Goal: Obtain resource: Download file/media

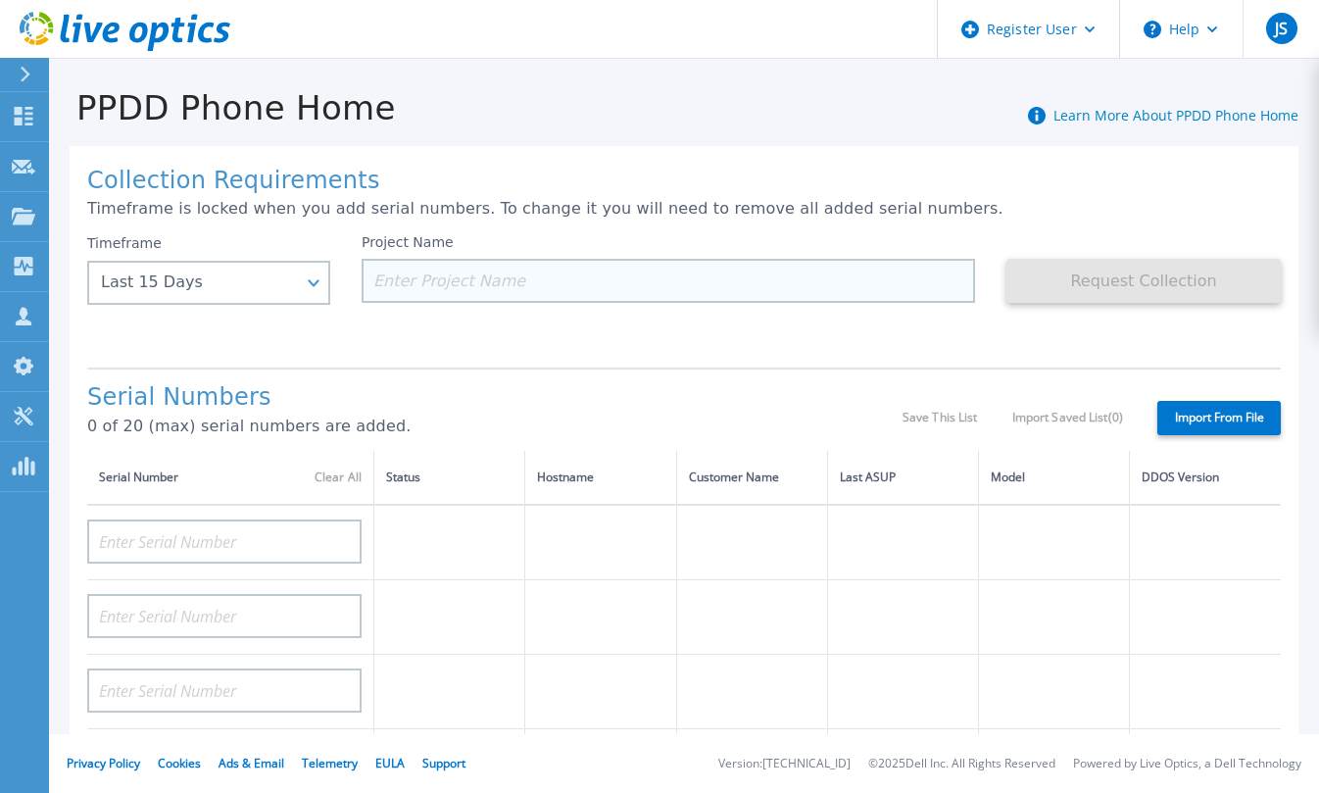
click at [937, 277] on input at bounding box center [668, 281] width 613 height 44
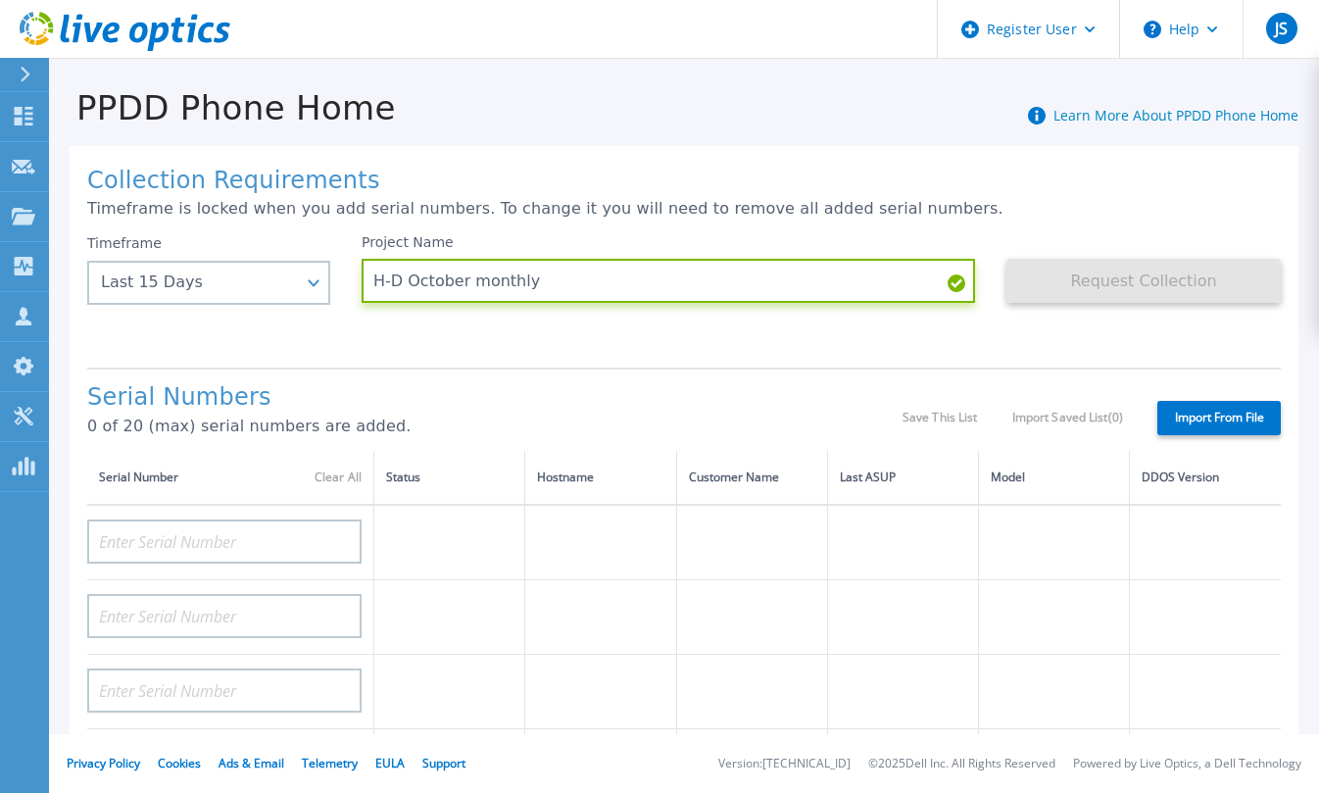
type input "H-D October monthly"
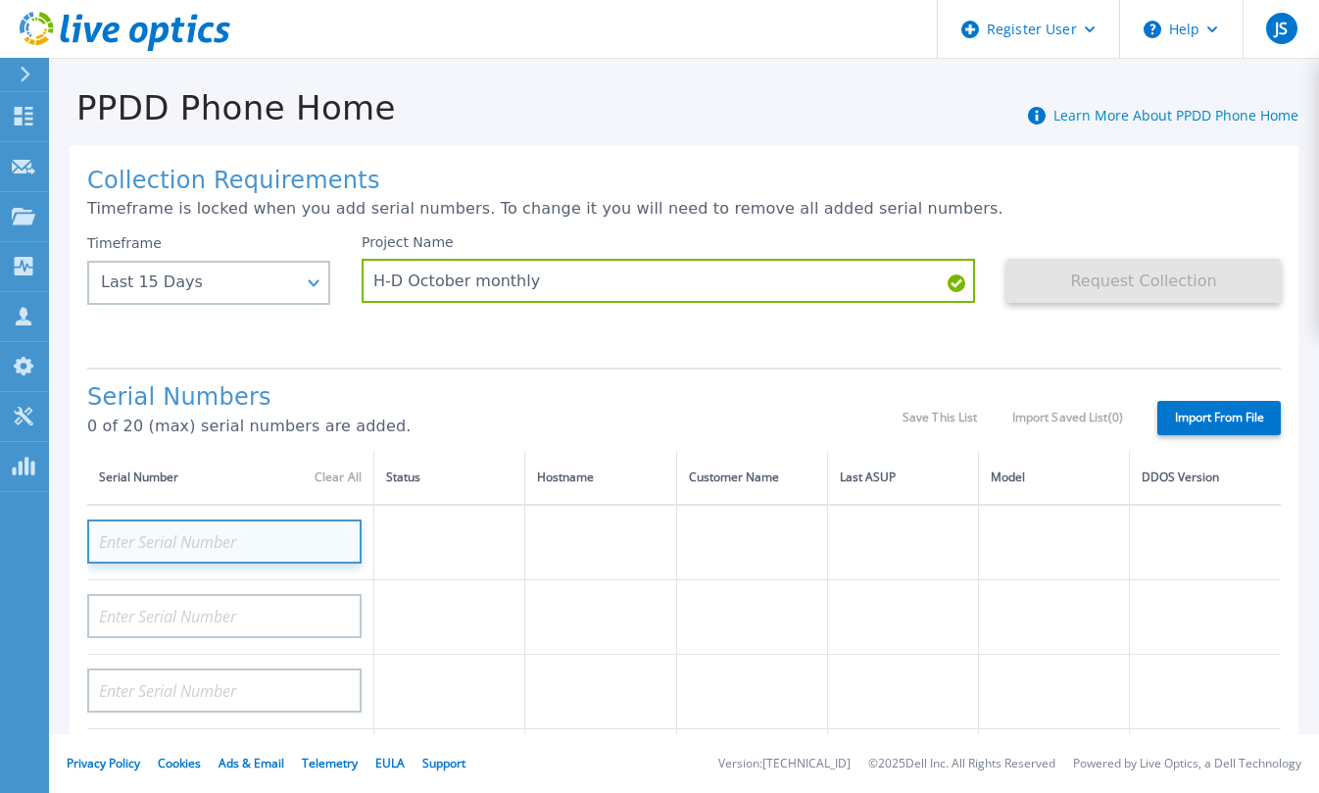
click at [295, 550] on input at bounding box center [224, 541] width 274 height 44
click at [277, 533] on input at bounding box center [224, 541] width 274 height 44
paste input "APM01203711718"
type input "APM01203711718"
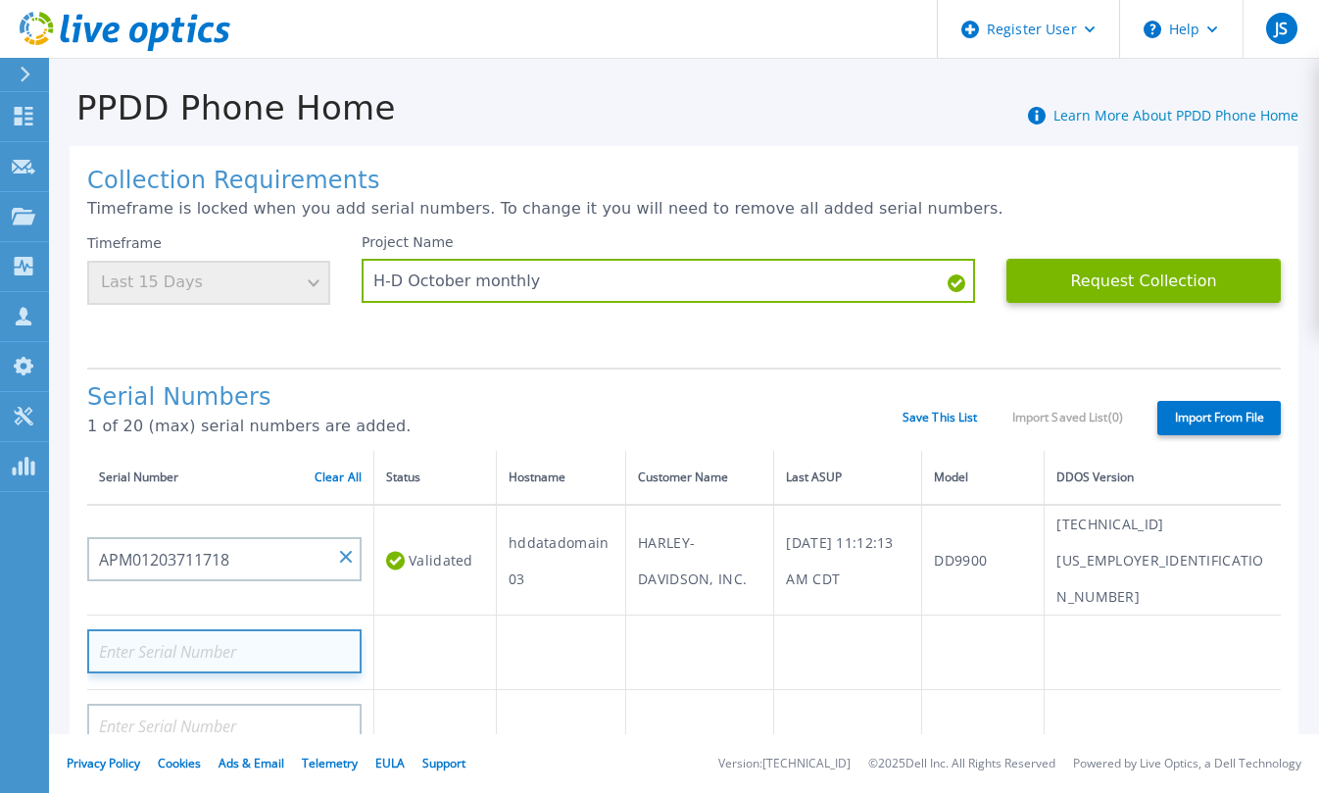
click at [242, 629] on input at bounding box center [224, 651] width 274 height 44
drag, startPoint x: 249, startPoint y: 610, endPoint x: 239, endPoint y: 612, distance: 10.0
click at [242, 629] on input at bounding box center [224, 651] width 274 height 44
paste input "APM01203711716"
type input "APM01203711716"
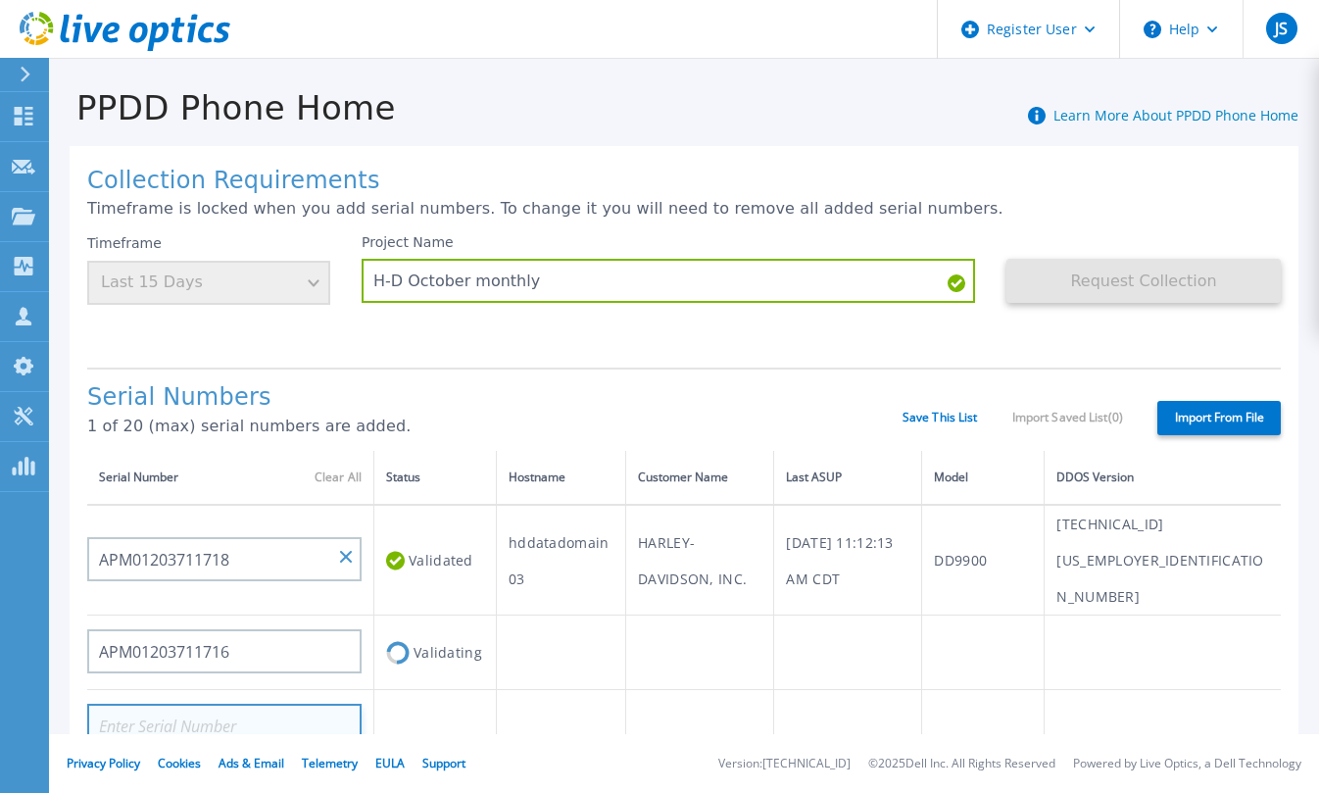
click at [214, 704] on input at bounding box center [224, 726] width 274 height 44
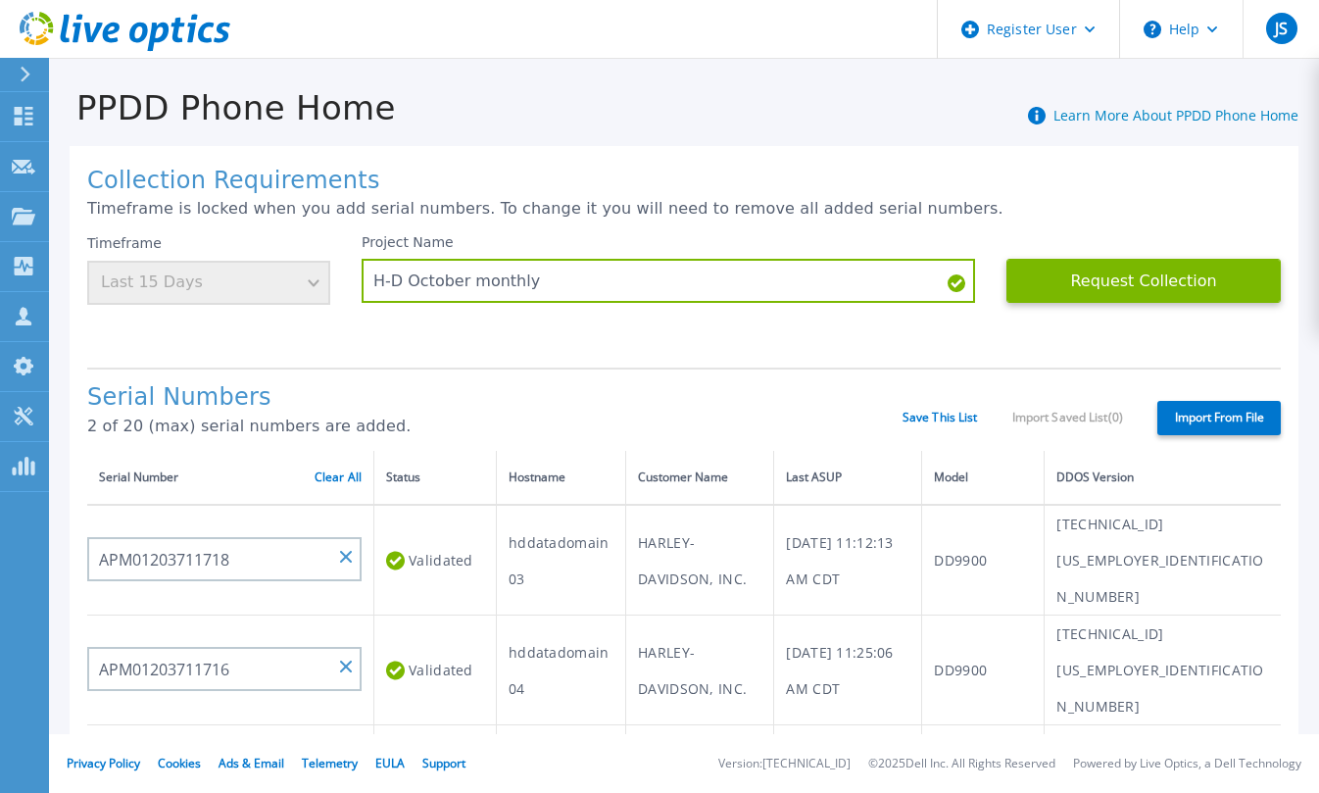
click at [200, 739] on input at bounding box center [224, 761] width 274 height 44
click at [214, 739] on input at bounding box center [224, 761] width 274 height 44
paste input "APM00201203888"
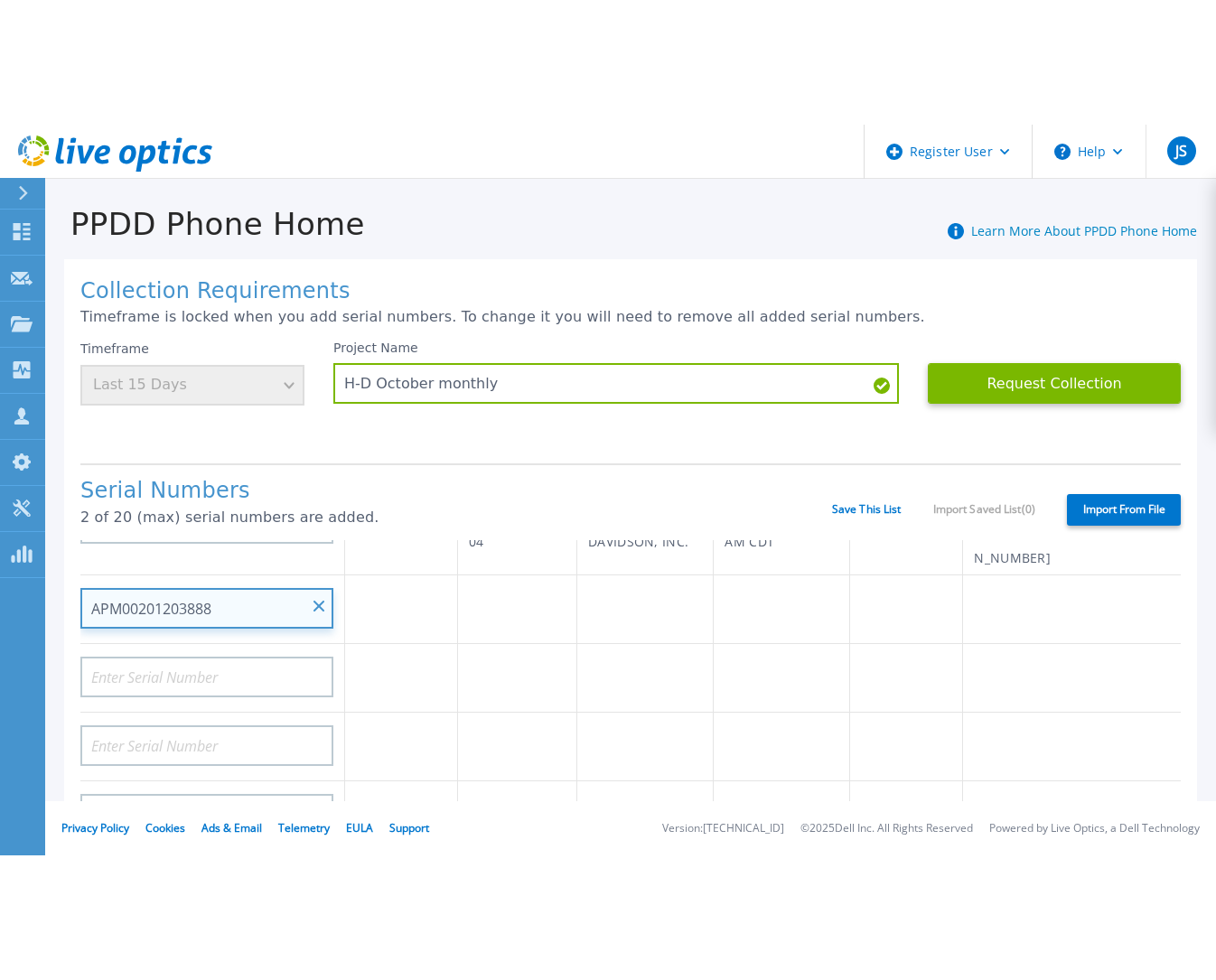
scroll to position [181, 0]
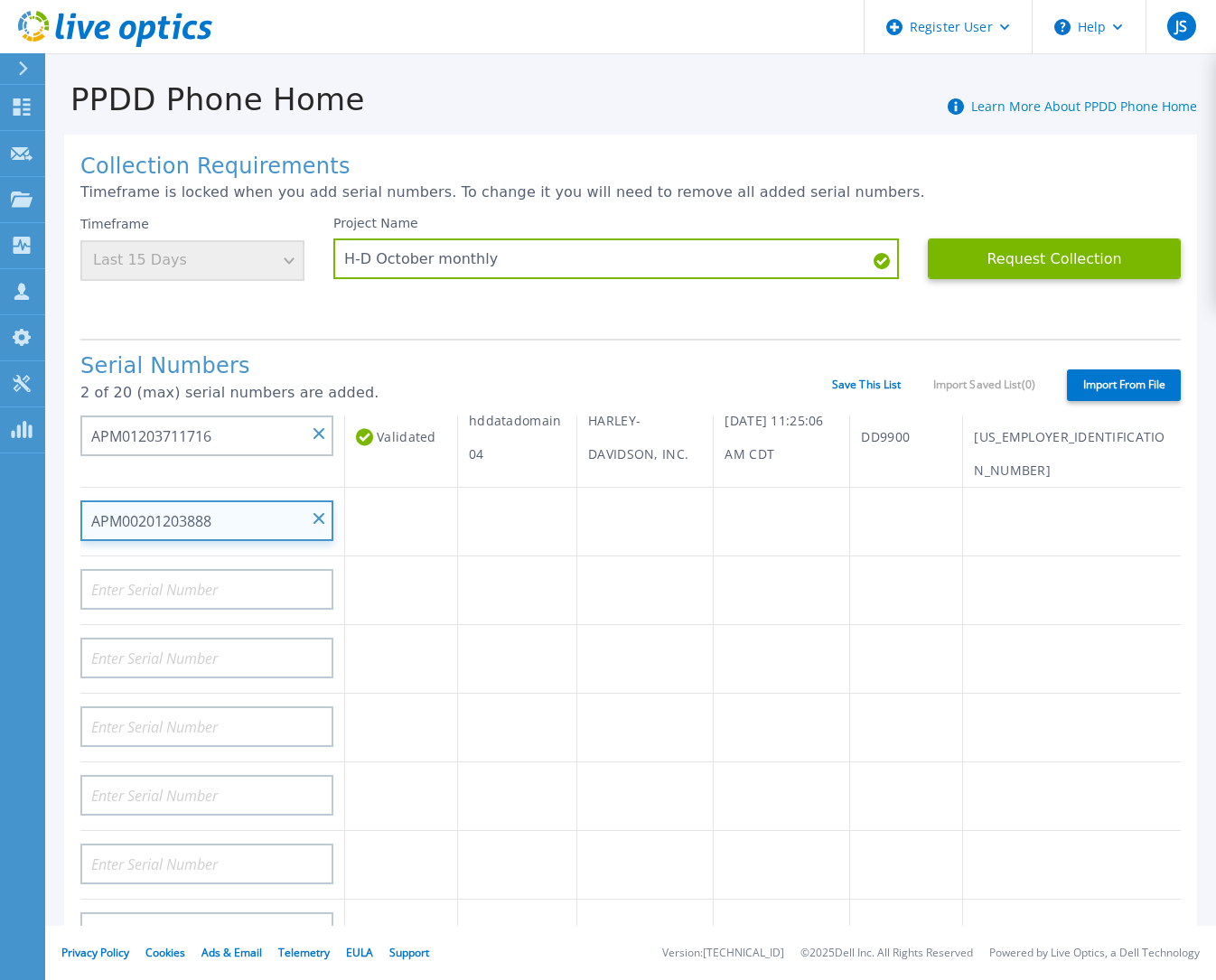
type input "APM00201203888"
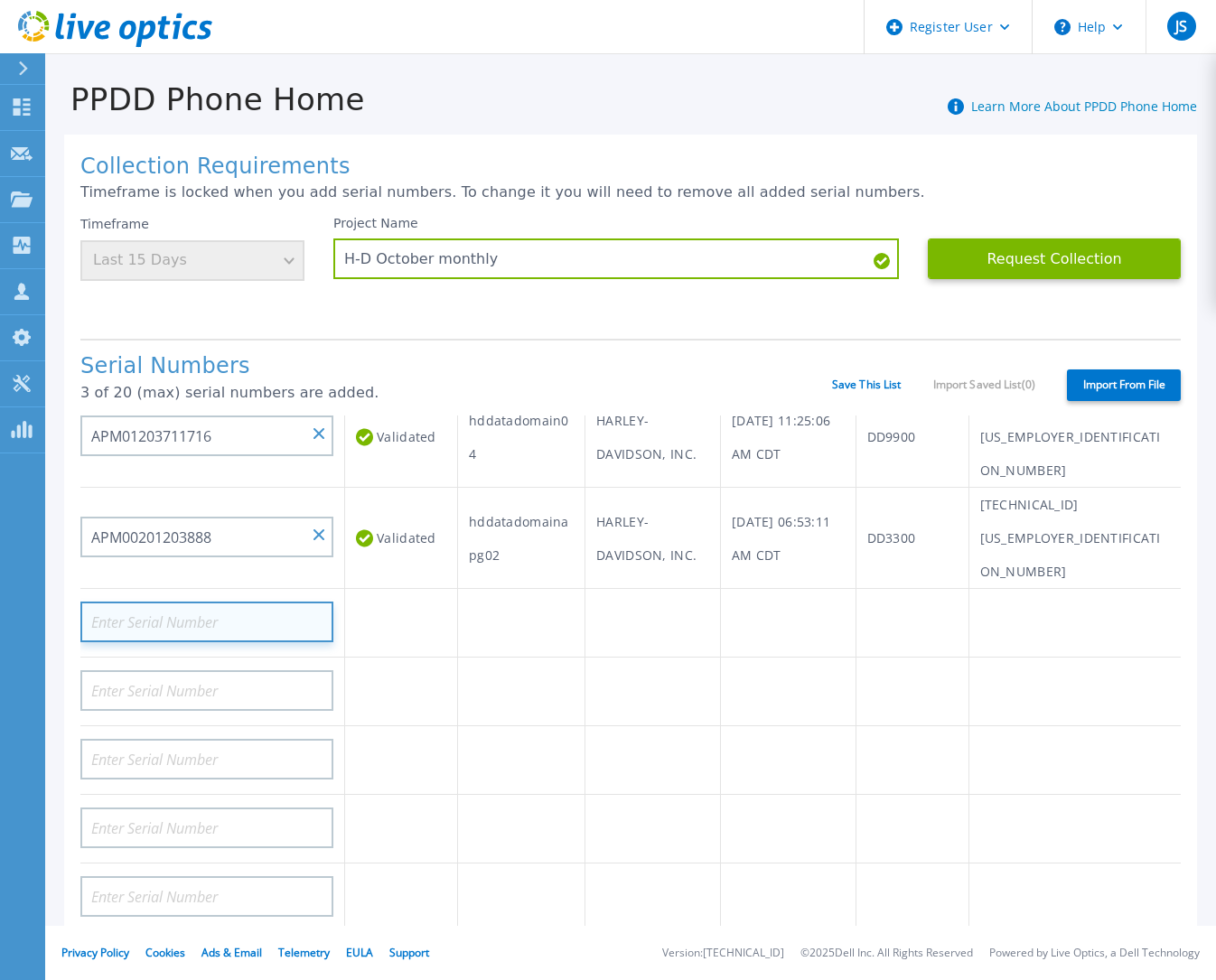
click at [281, 602] on input at bounding box center [207, 622] width 253 height 41
click at [237, 602] on input at bounding box center [207, 622] width 253 height 41
paste input "APM00201203894"
type input "APM00201203894"
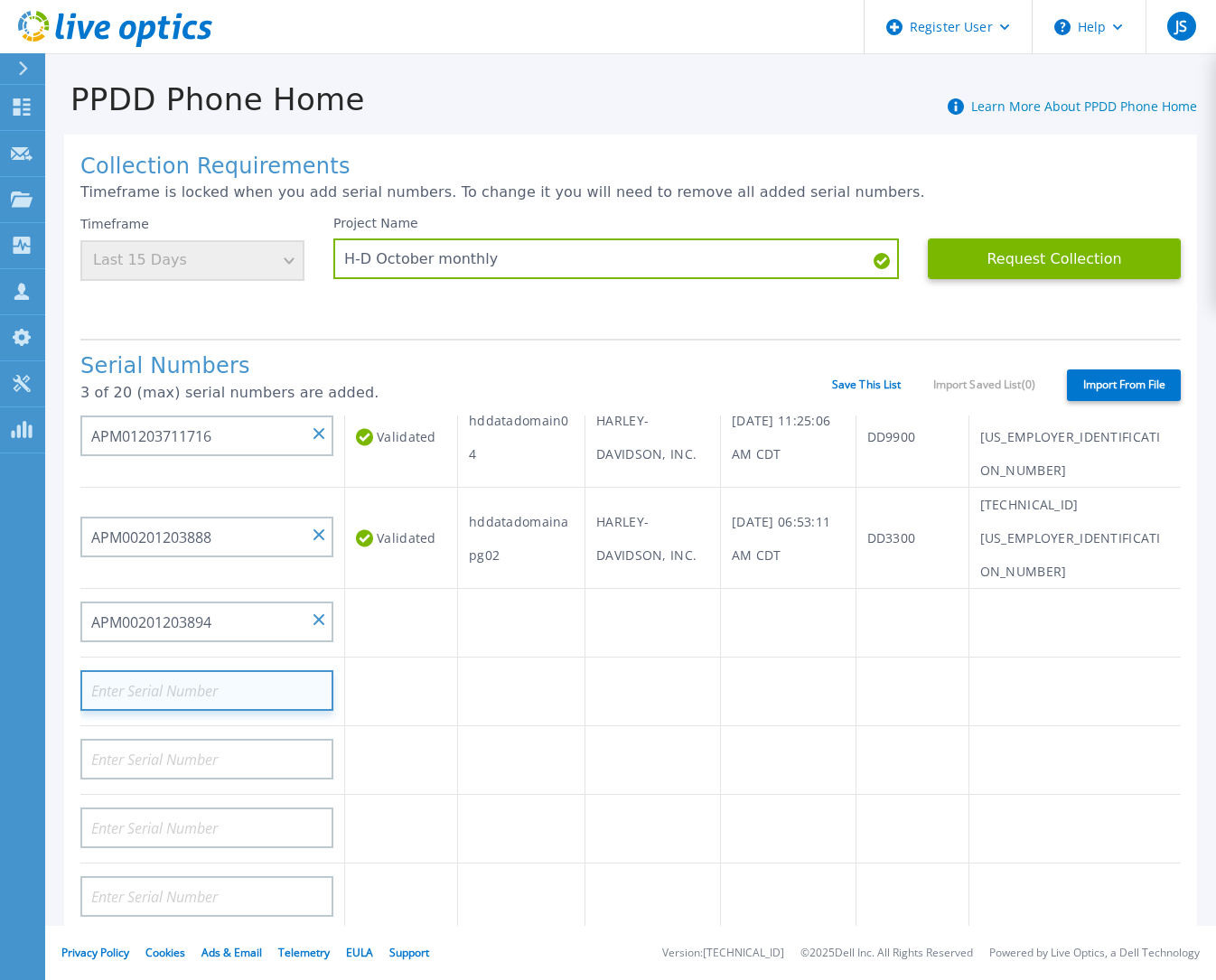
click at [258, 670] on input at bounding box center [207, 691] width 253 height 41
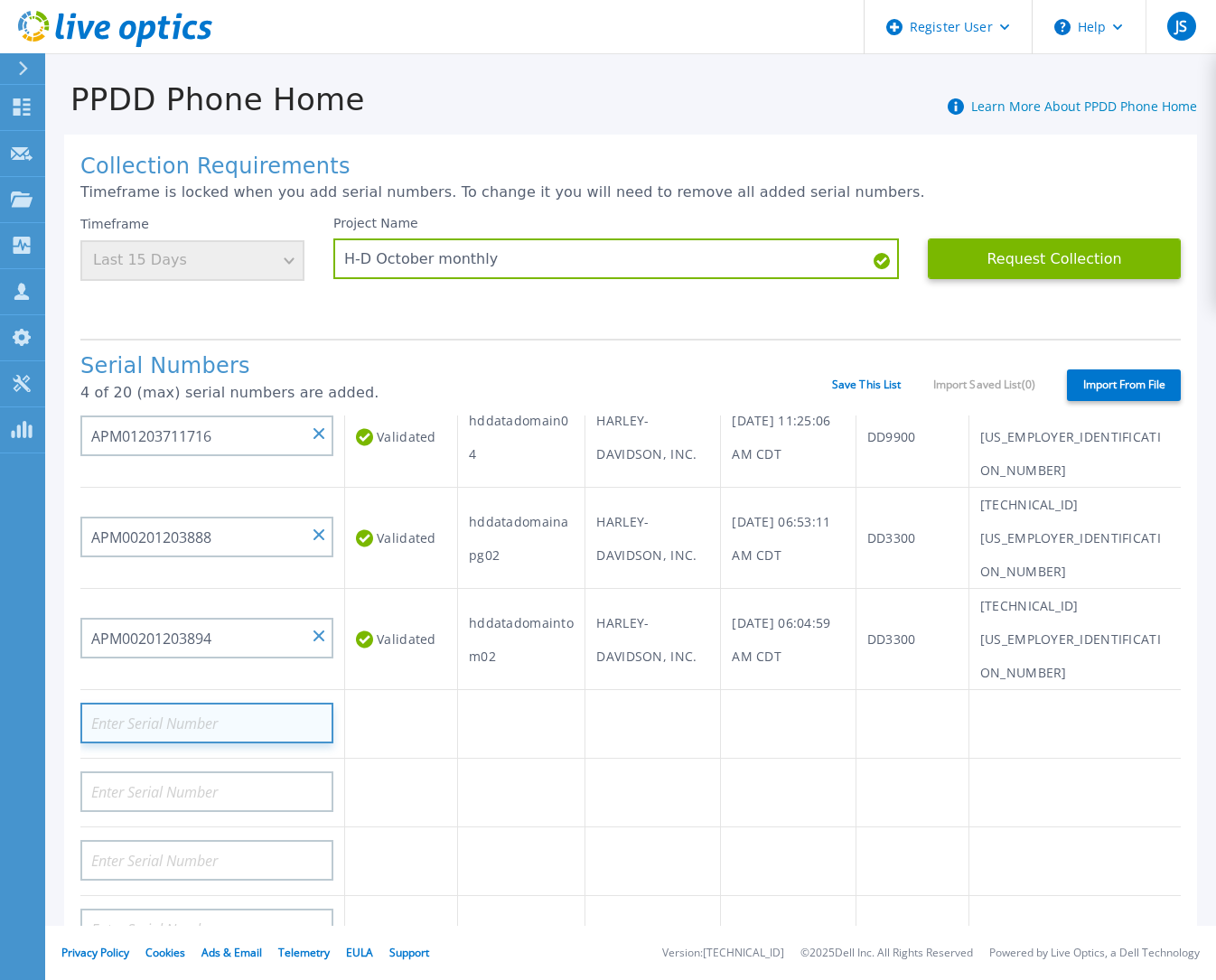
click at [281, 703] on input at bounding box center [207, 723] width 253 height 41
click at [245, 703] on input at bounding box center [207, 723] width 253 height 41
paste input "APM00201204126"
type input "APM00201204126"
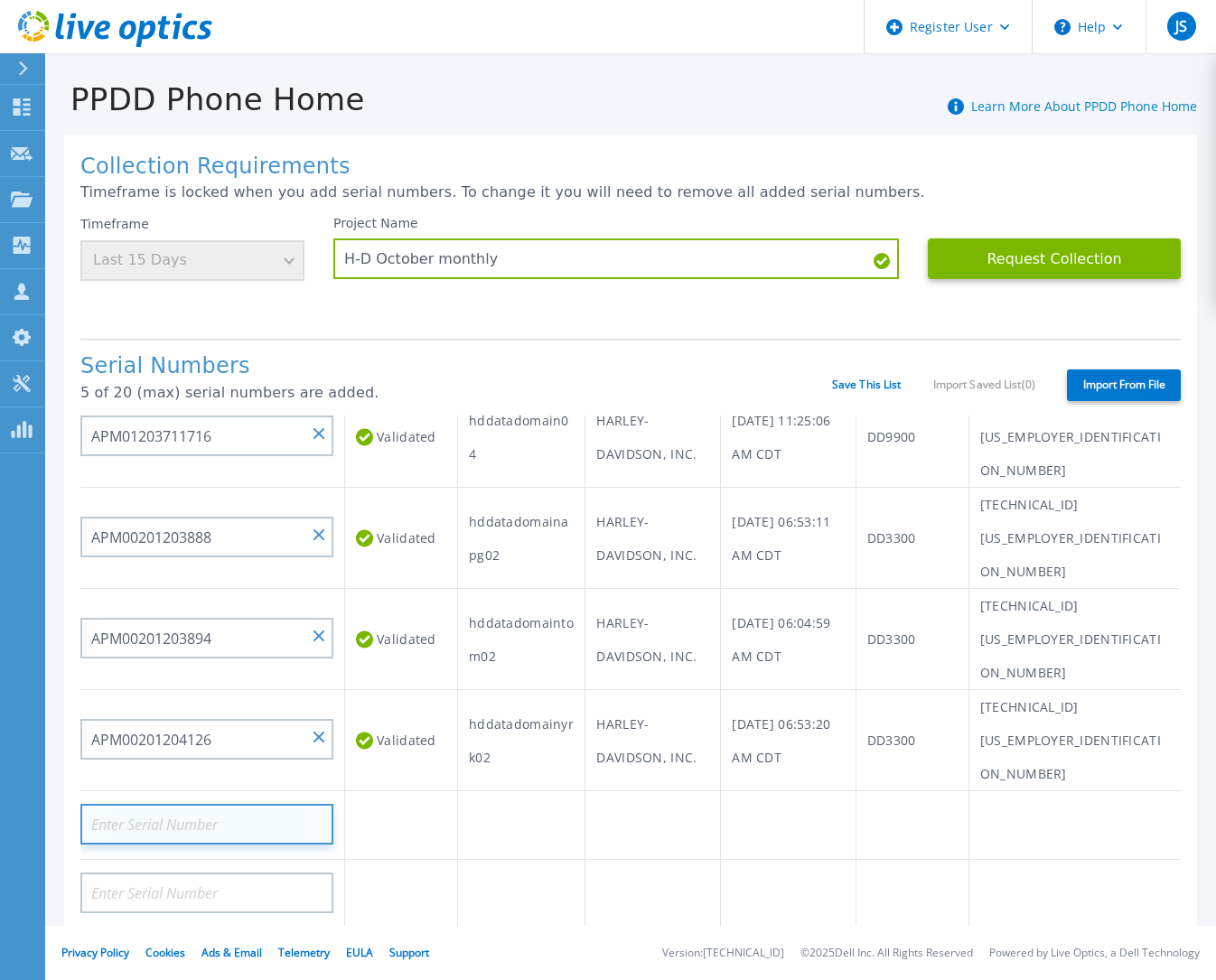
click at [195, 730] on input at bounding box center [207, 824] width 253 height 41
paste input "APM00201107196"
type input "APM00201107196"
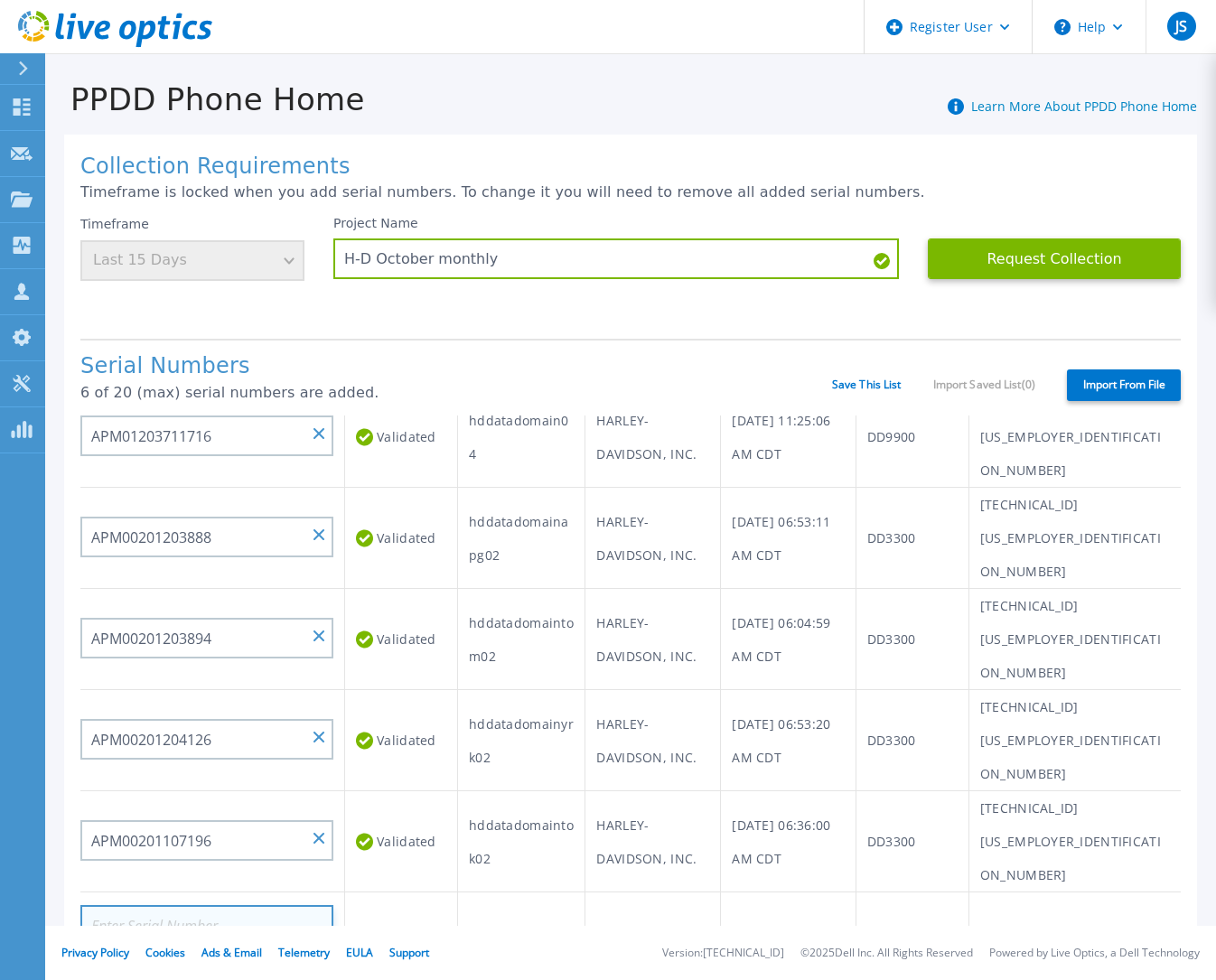
click at [206, 730] on input at bounding box center [207, 926] width 253 height 41
click at [207, 730] on input at bounding box center [207, 926] width 253 height 41
paste input "DE300204902151"
type input "DE300204902151"
drag, startPoint x: 126, startPoint y: 786, endPoint x: 139, endPoint y: 790, distance: 13.6
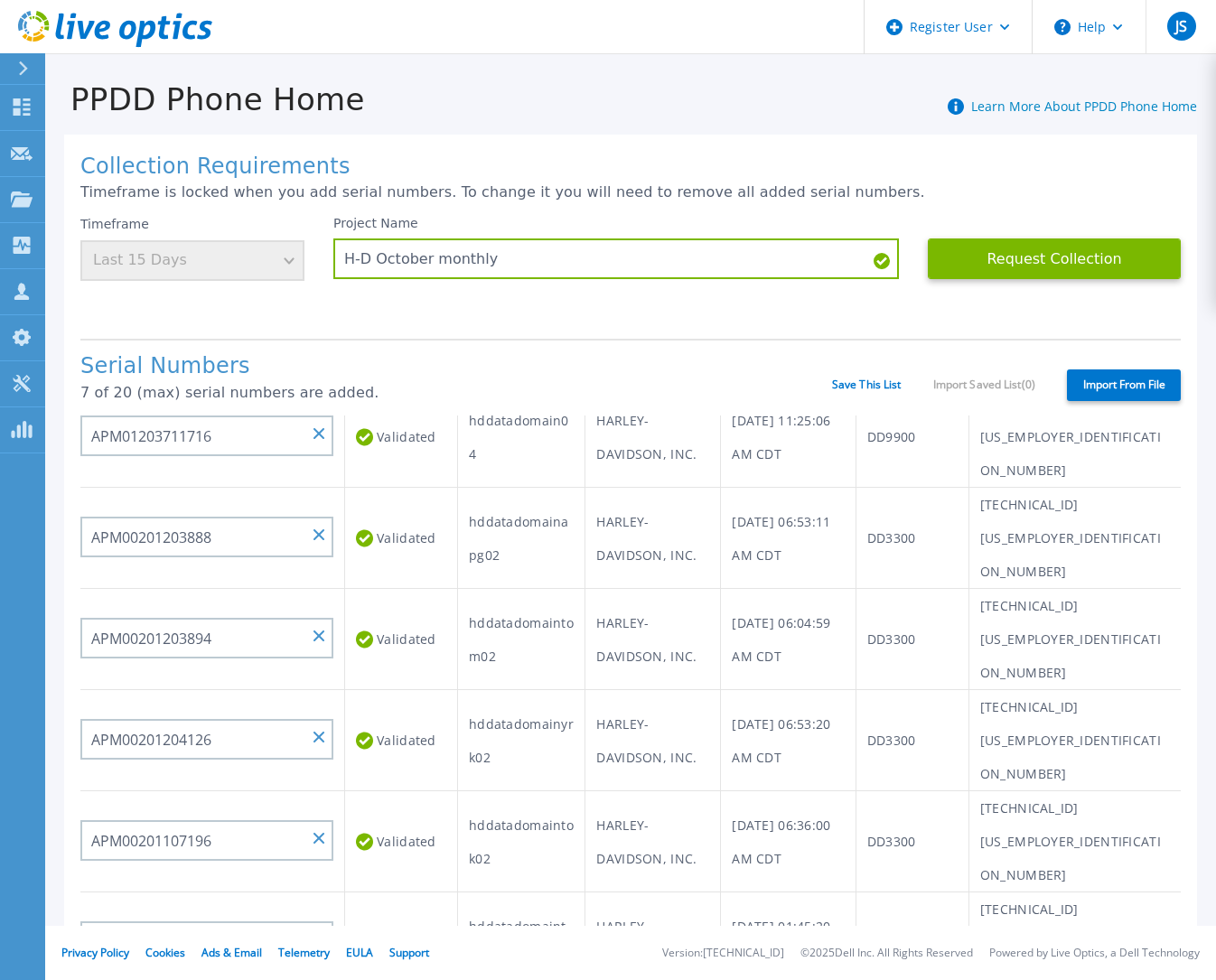
paste input "DE300204902150"
type input "DE300204902150"
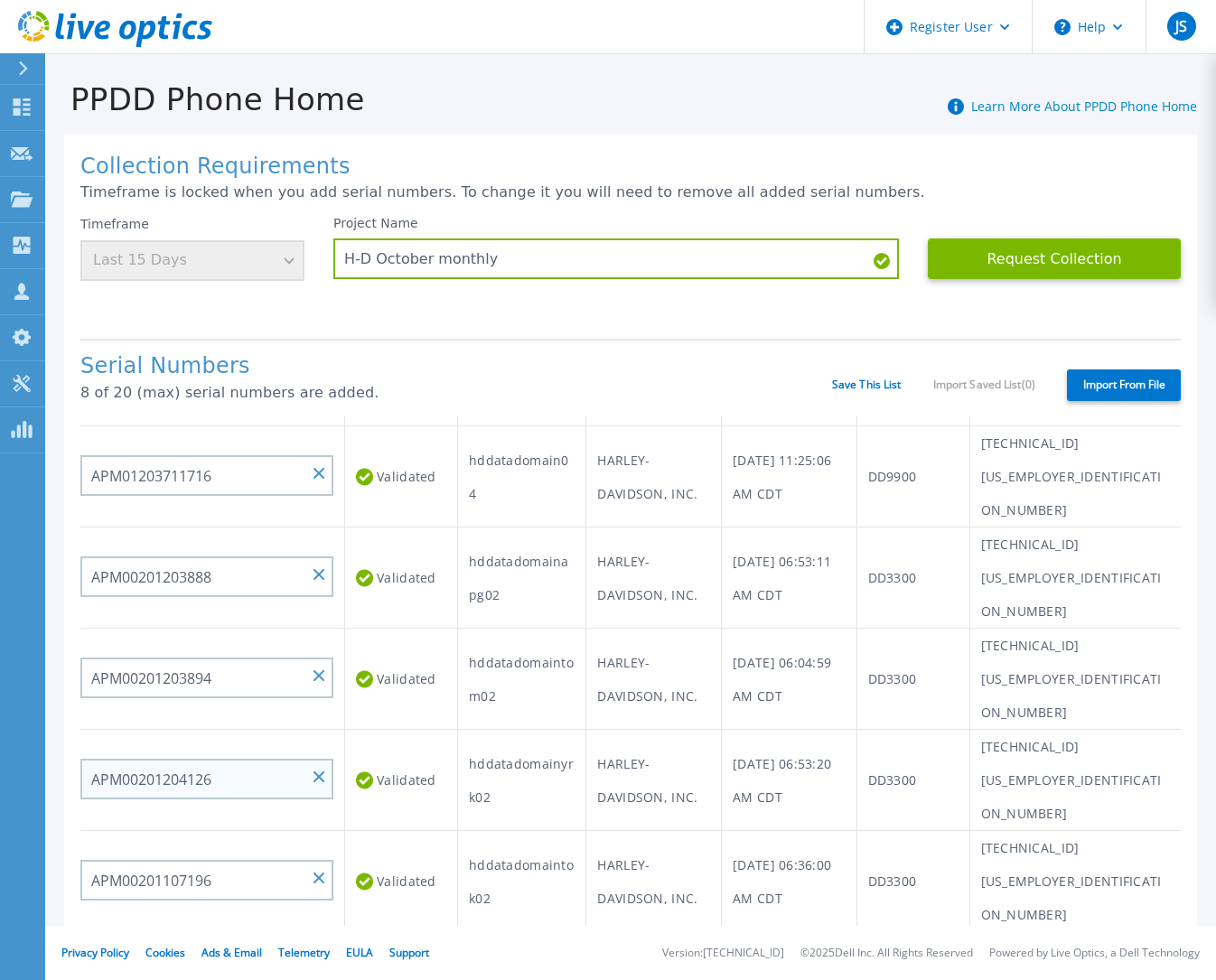
scroll to position [271, 0]
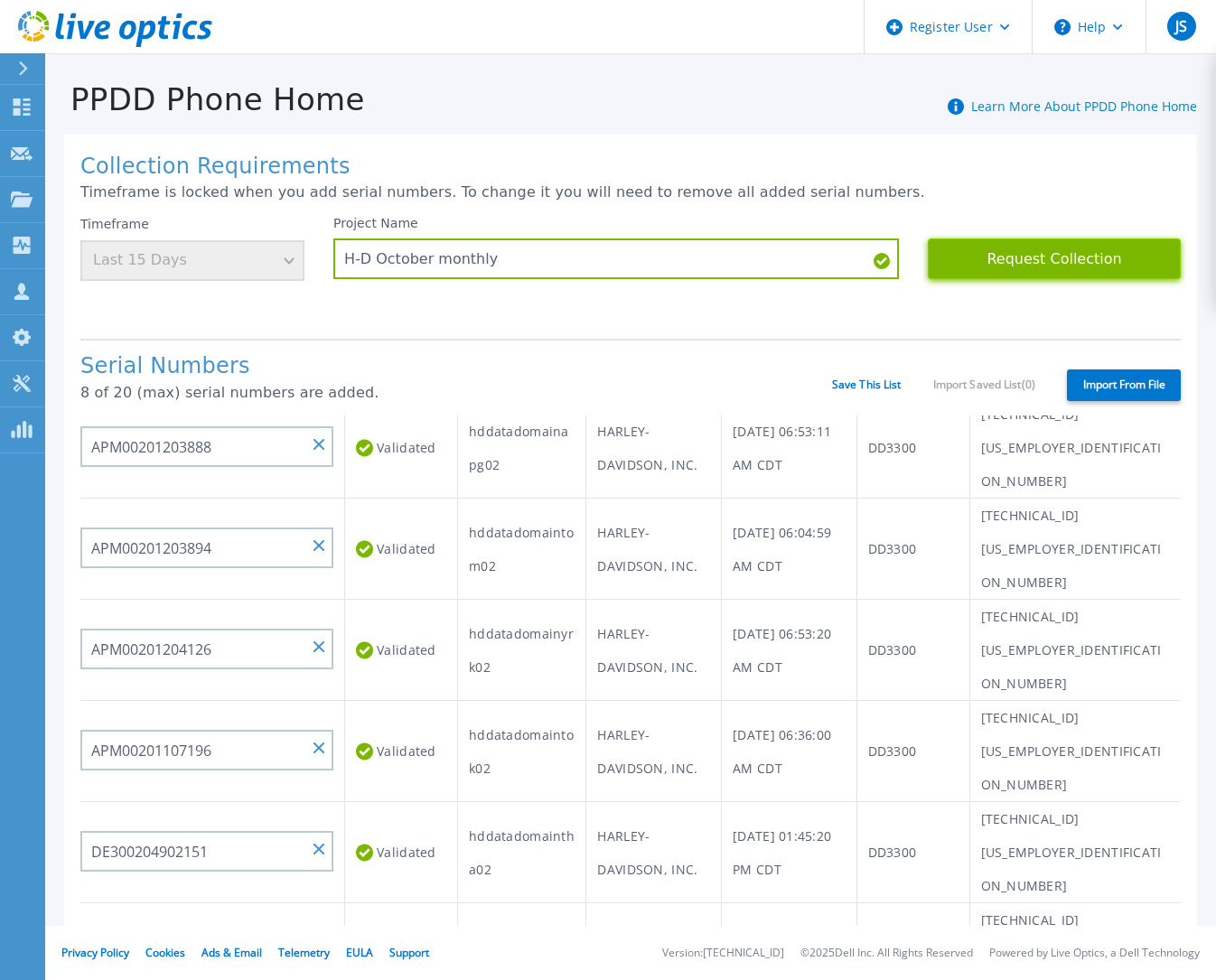
click at [1024, 266] on button "Request Collection" at bounding box center [1054, 259] width 253 height 41
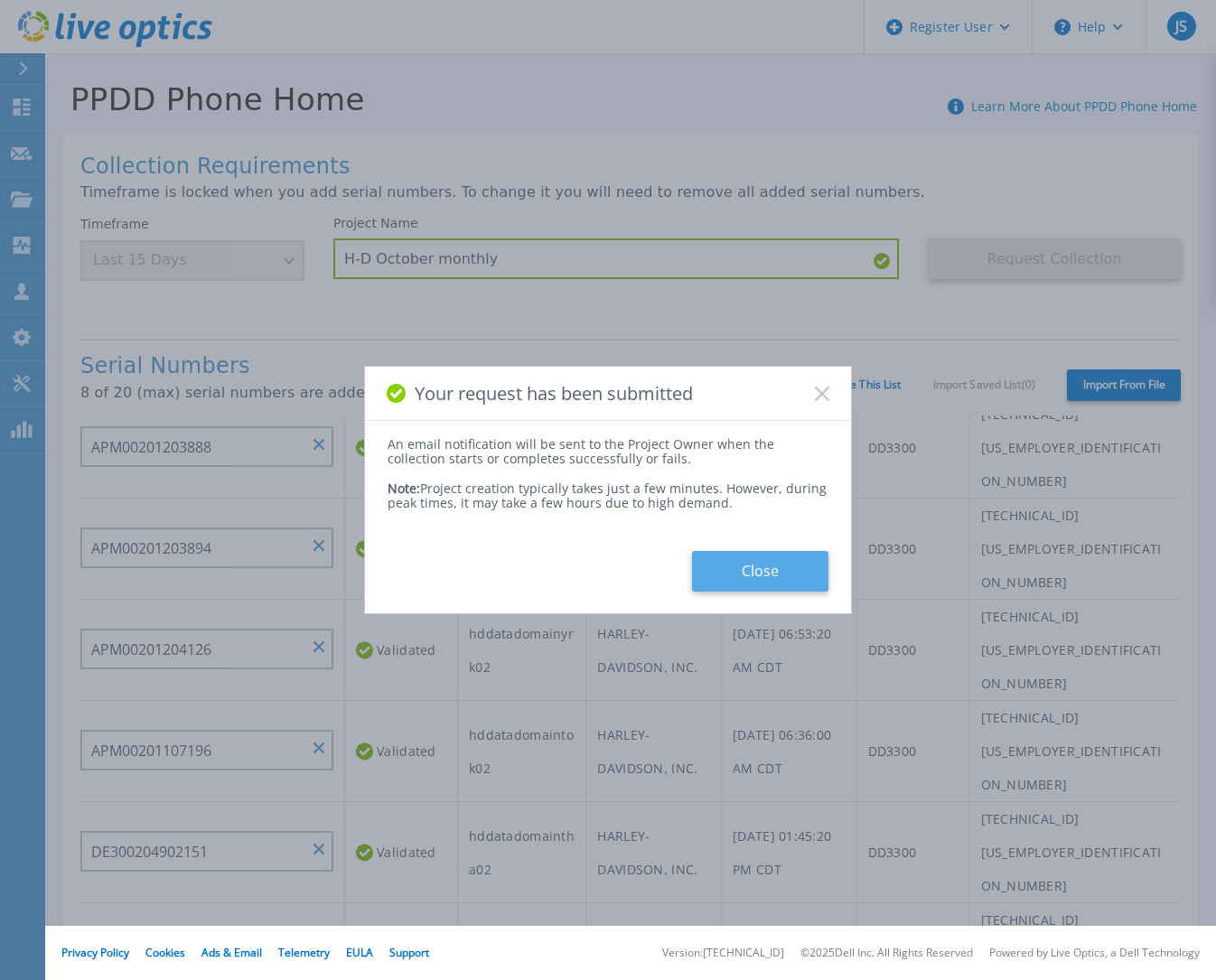
click at [743, 566] on button "Close" at bounding box center [761, 572] width 136 height 41
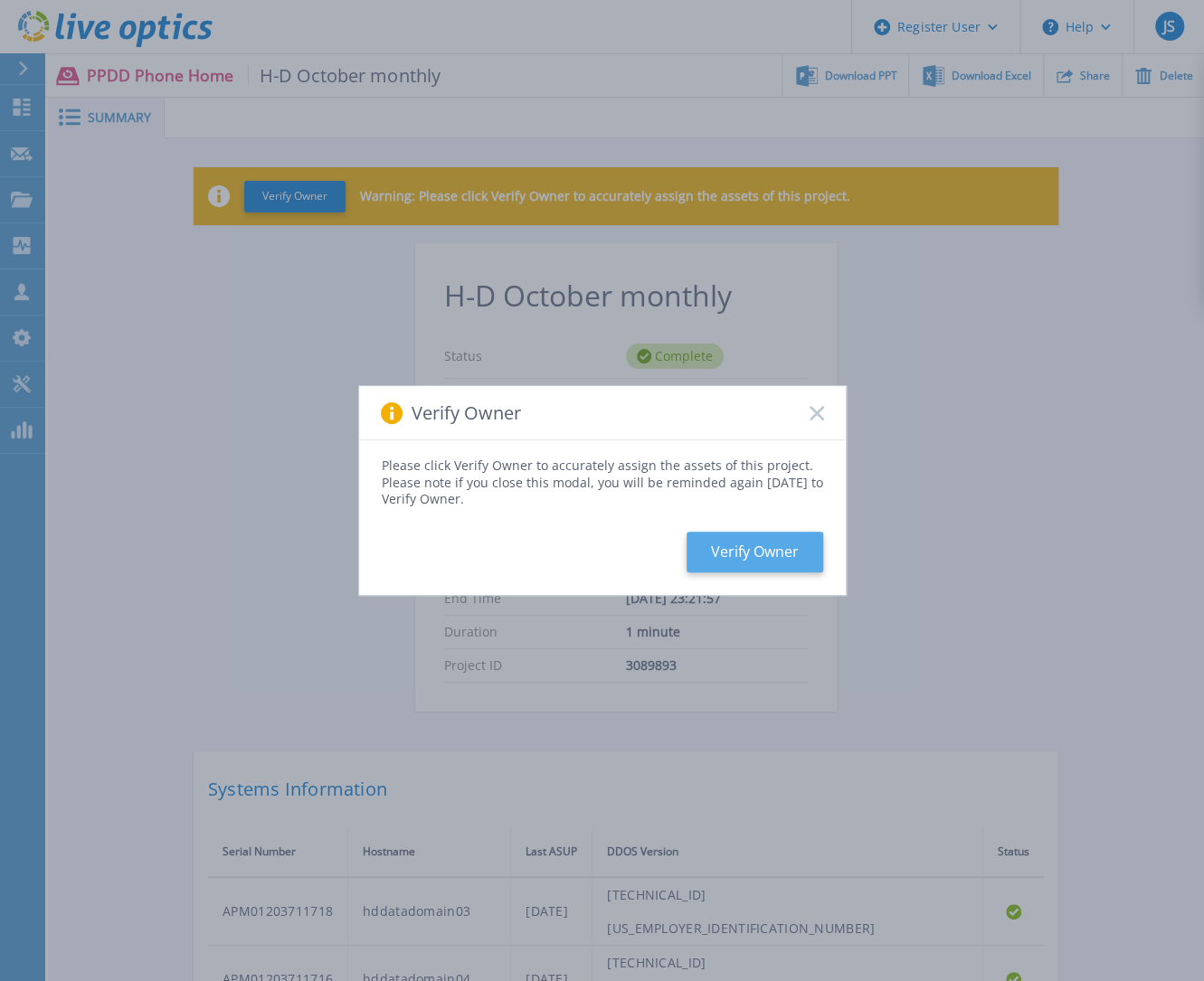
click at [769, 555] on button "Verify Owner" at bounding box center [755, 552] width 137 height 41
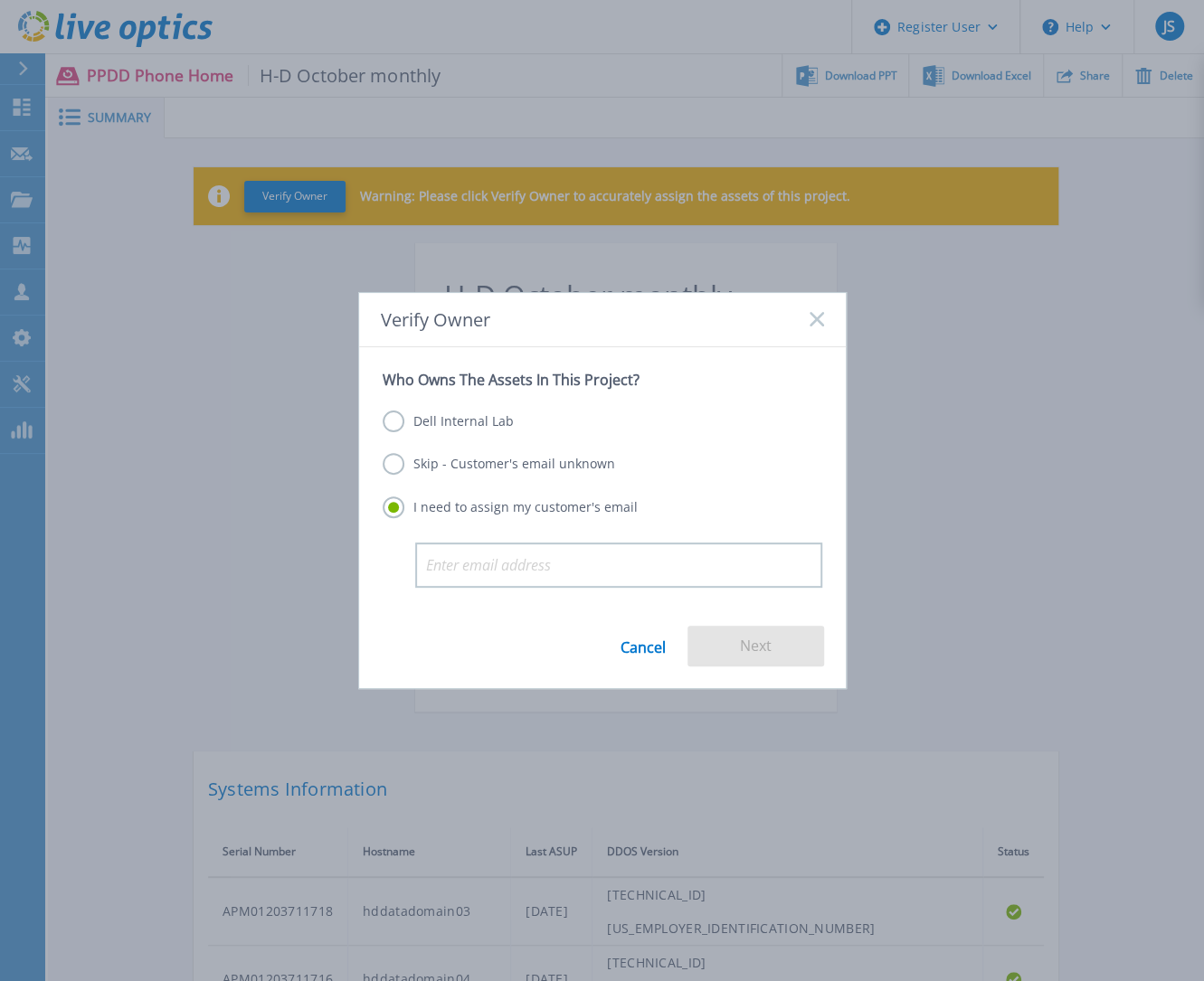
click at [454, 462] on label "Skip - Customer's email unknown" at bounding box center [499, 464] width 233 height 22
click at [0, 0] on input "Skip - Customer's email unknown" at bounding box center [0, 0] width 0 height 0
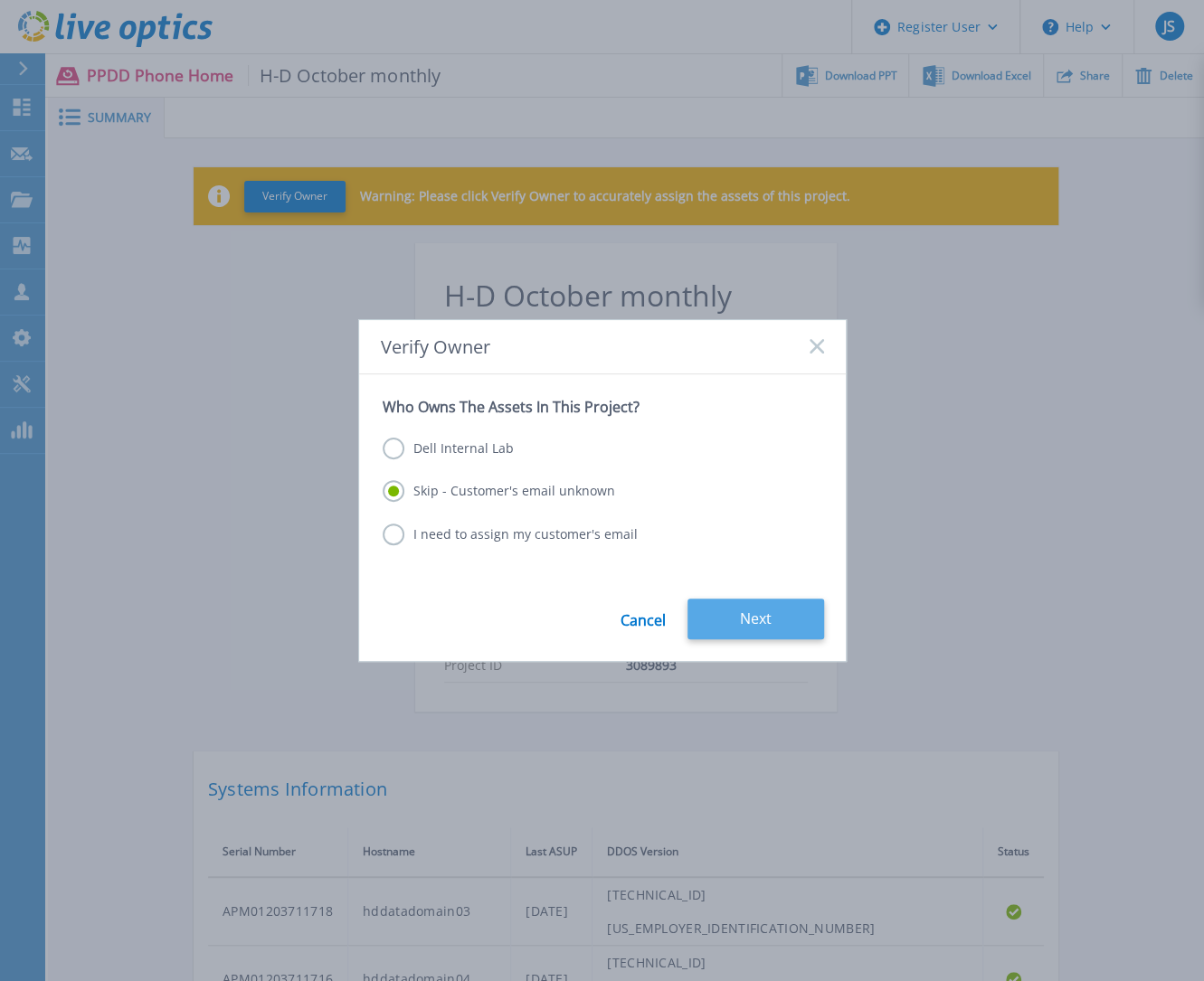
click at [740, 606] on button "Next" at bounding box center [756, 619] width 137 height 41
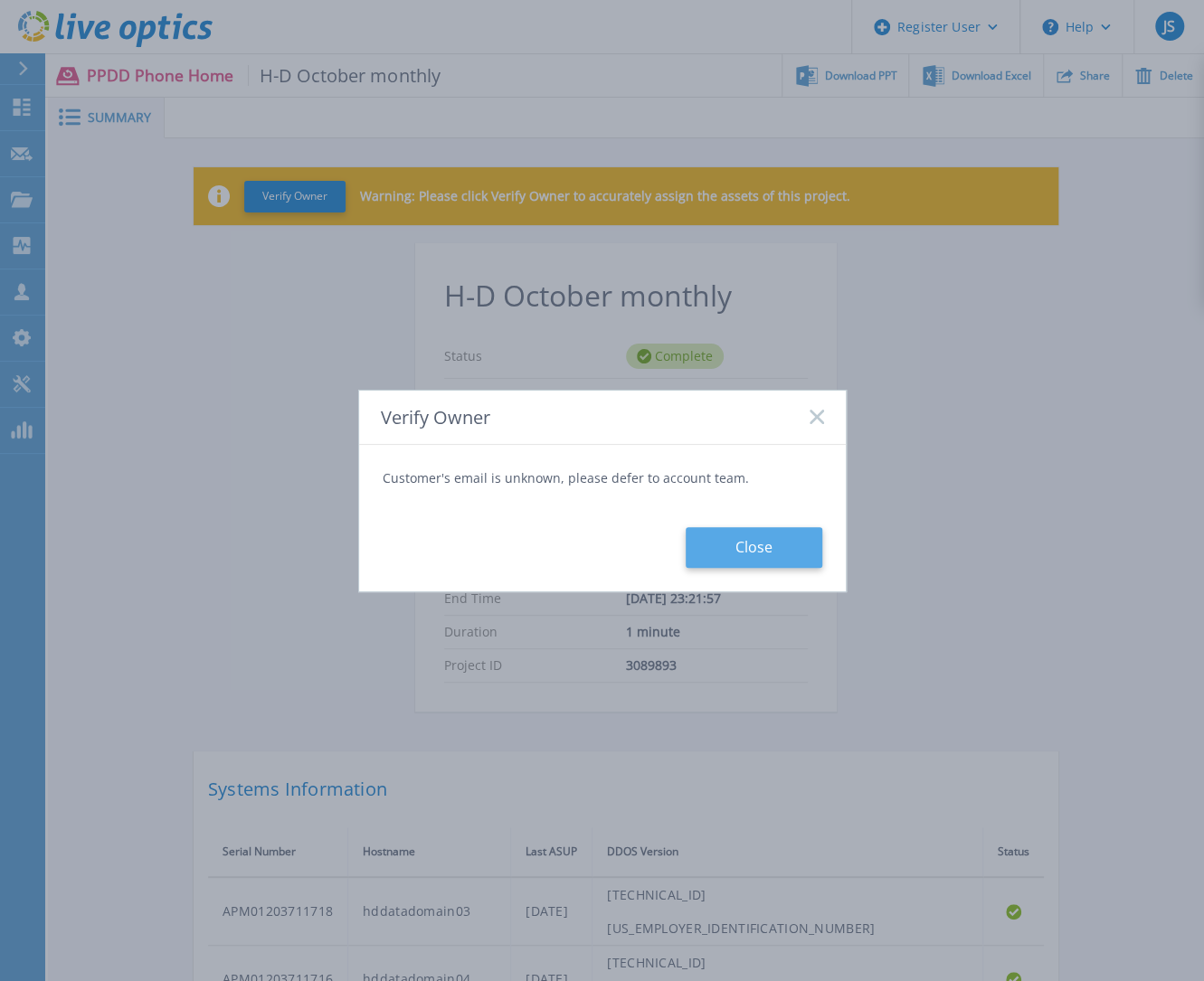
click at [787, 547] on button "Close" at bounding box center [754, 547] width 137 height 41
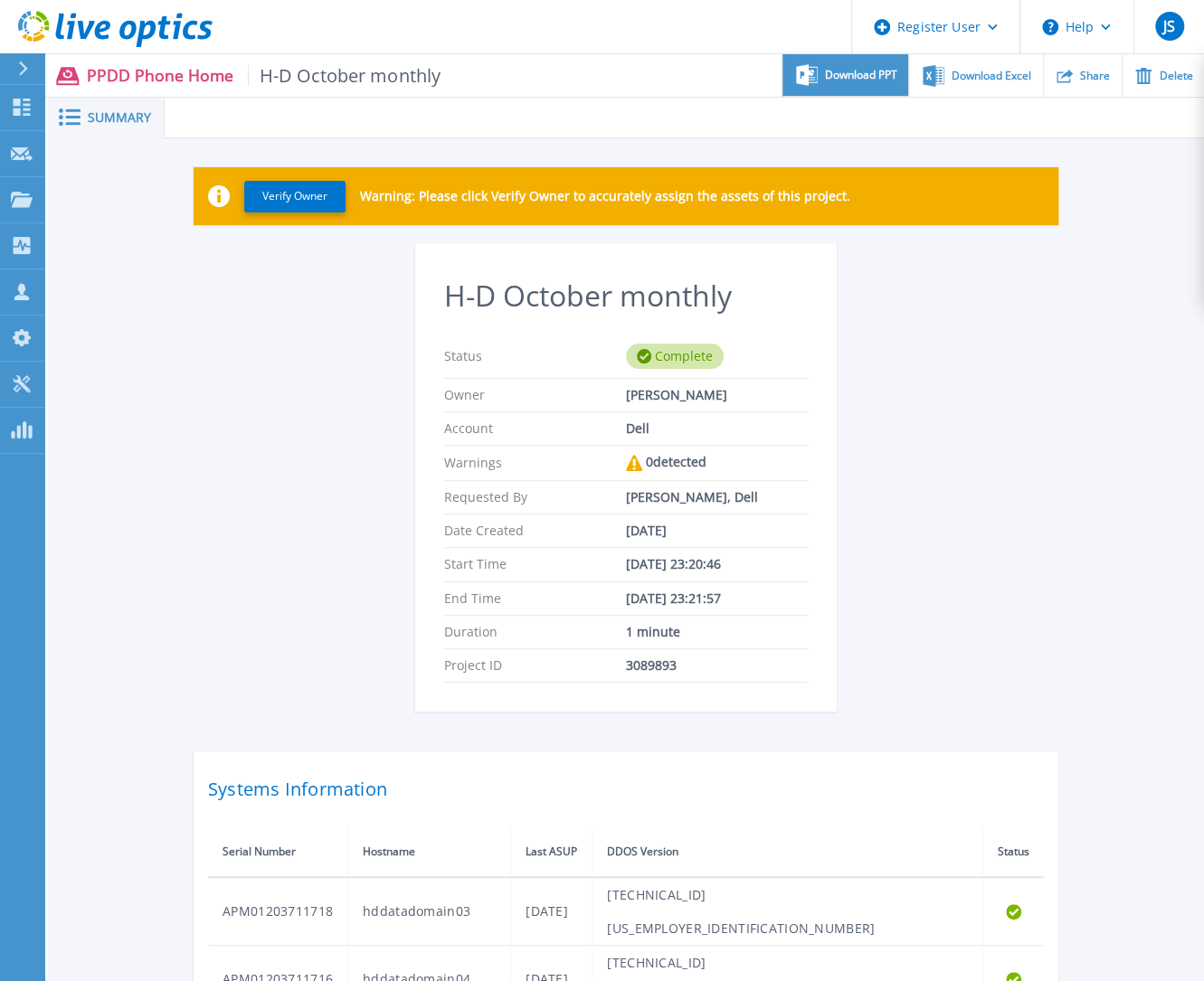
click at [855, 78] on span "Download PPT" at bounding box center [861, 75] width 72 height 11
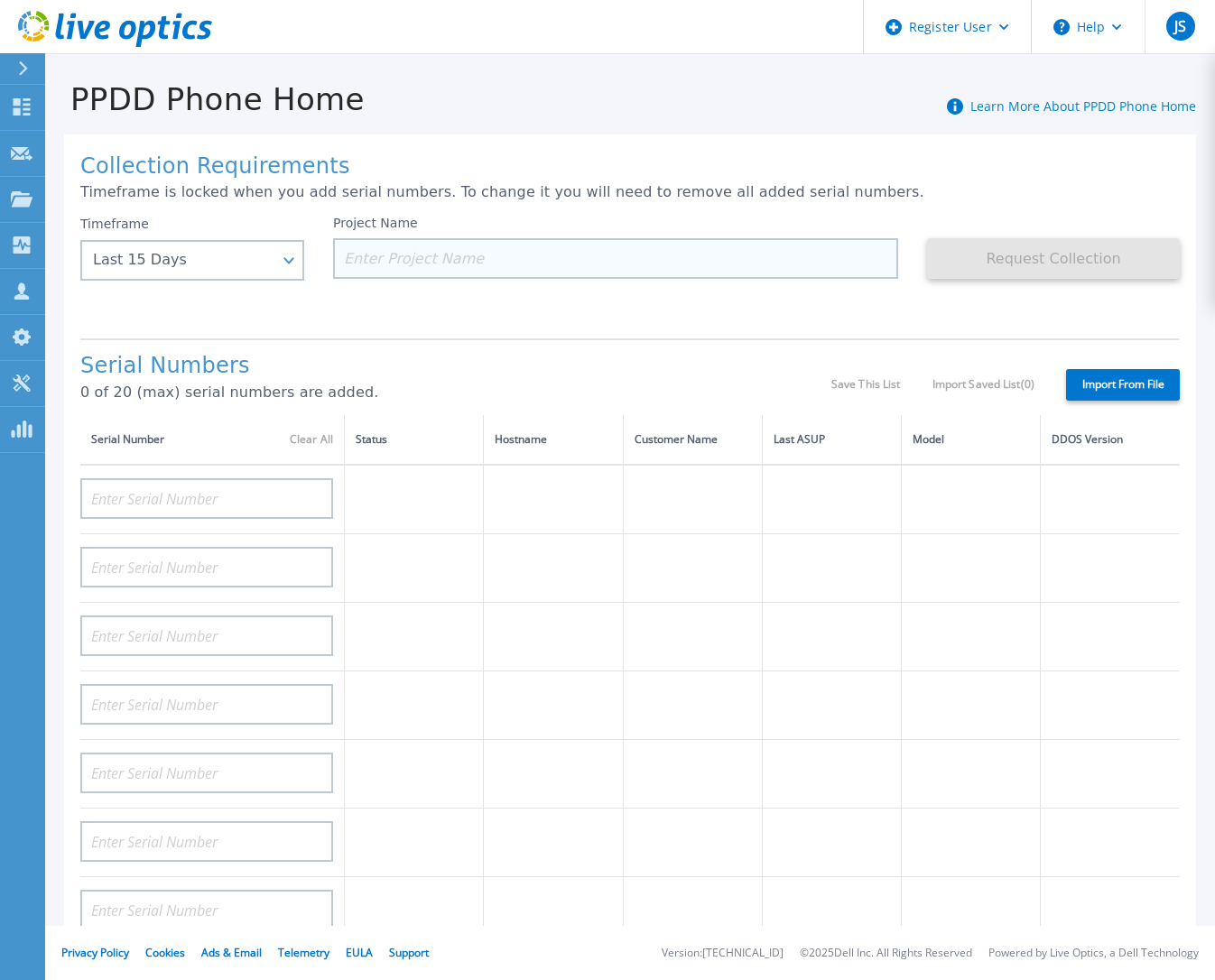
click at [522, 263] on input at bounding box center [615, 259] width 565 height 41
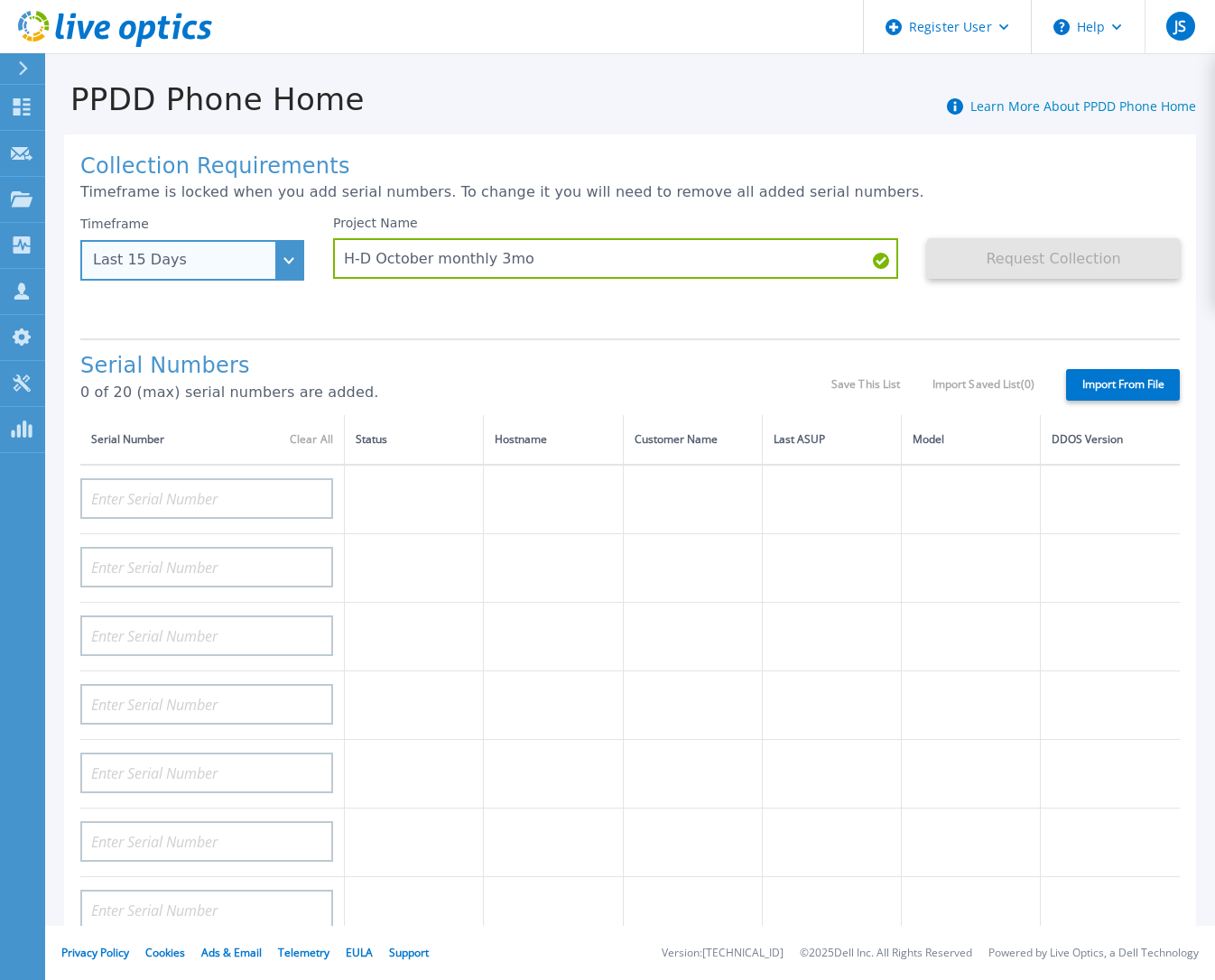
click at [290, 272] on div "Last 15 Days" at bounding box center [192, 261] width 224 height 41
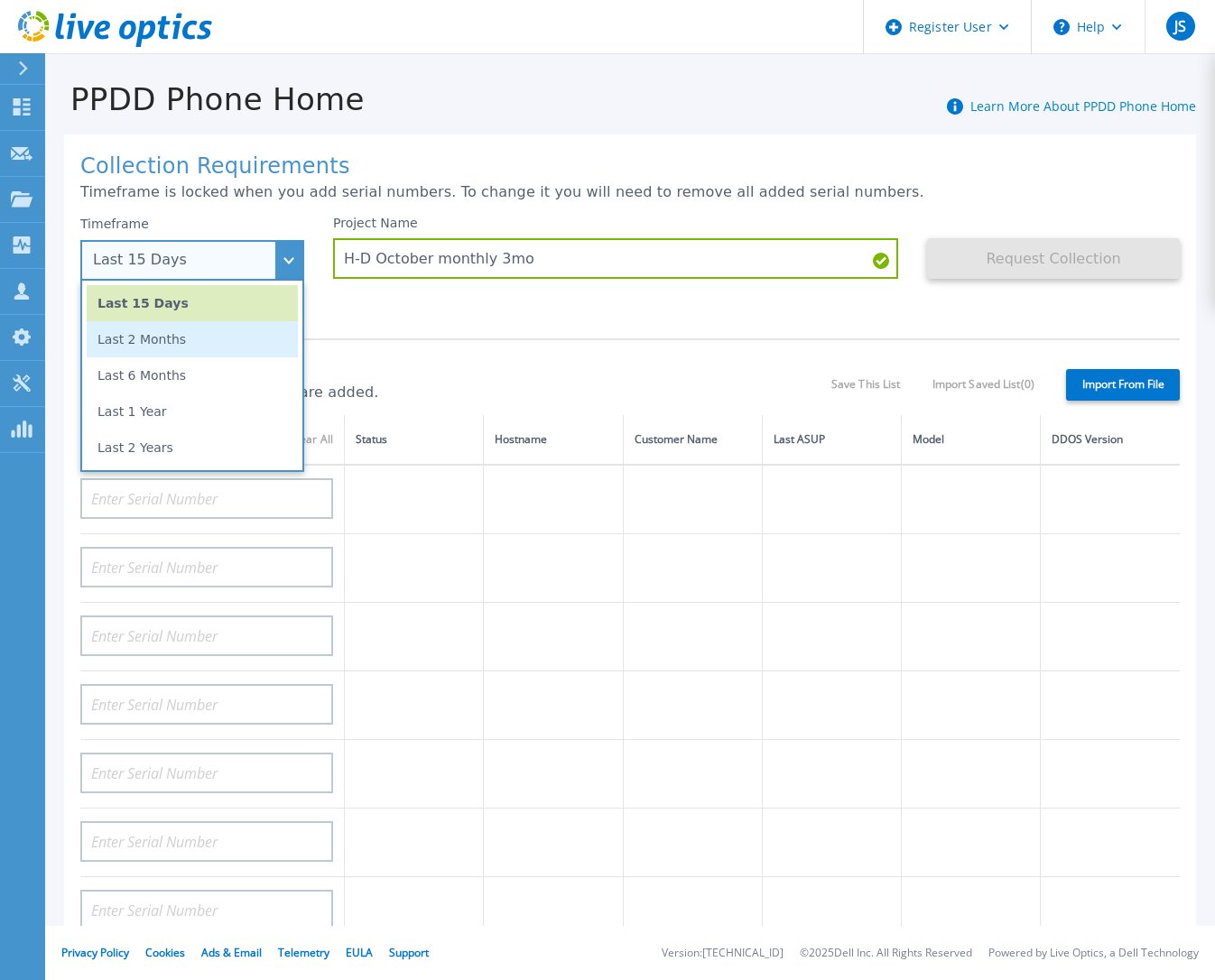
click at [204, 345] on li "Last 2 Months" at bounding box center [192, 339] width 211 height 36
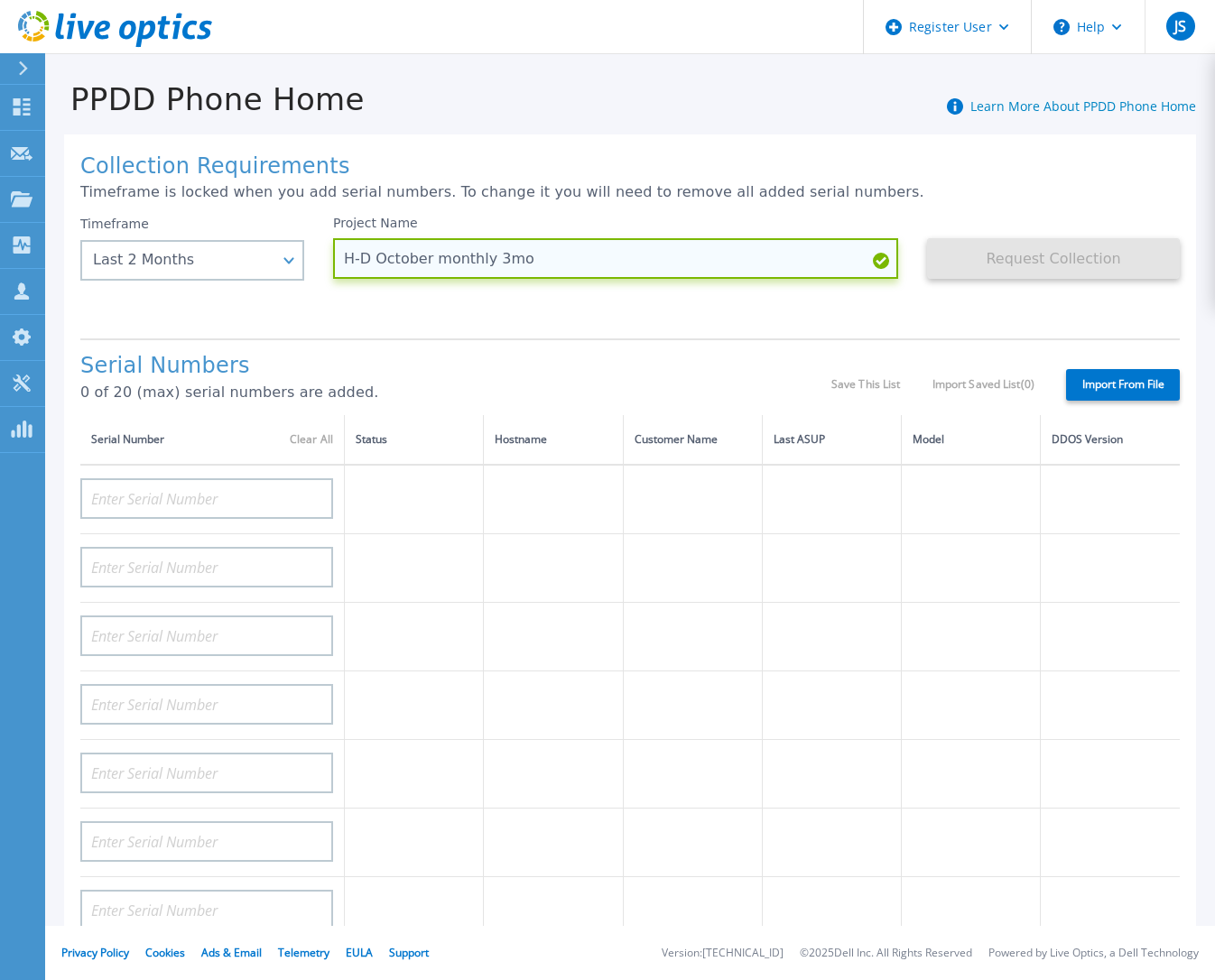
click at [490, 251] on input "H-D October monthly 3mo" at bounding box center [615, 259] width 565 height 41
type input "H-D October monthly 2mo"
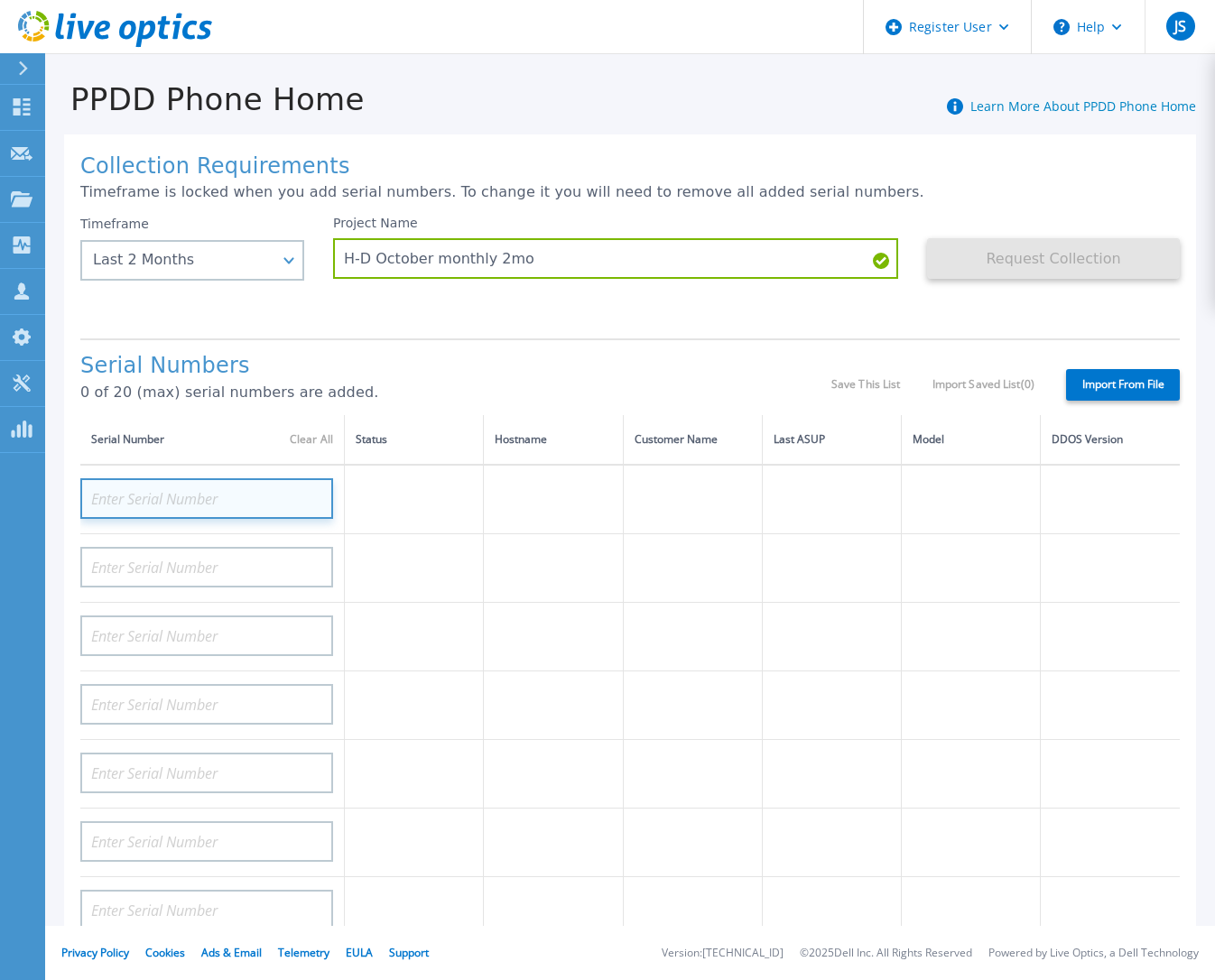
click at [228, 493] on input at bounding box center [206, 498] width 252 height 41
click at [252, 501] on input at bounding box center [206, 498] width 252 height 41
paste input "APM01203711716"
type input "APM01203711716"
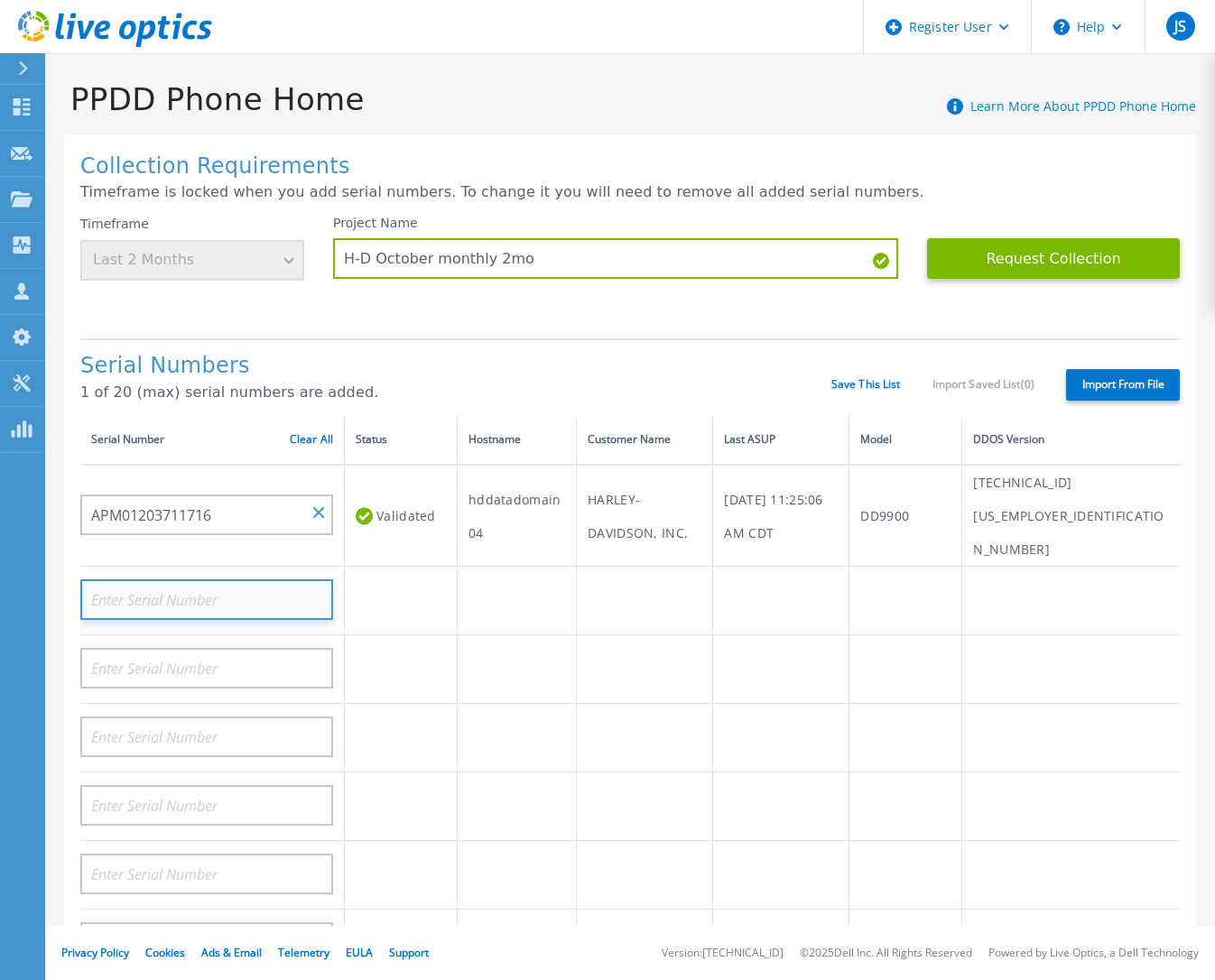
drag, startPoint x: 244, startPoint y: 567, endPoint x: 209, endPoint y: 567, distance: 35.0
click at [244, 579] on input at bounding box center [206, 600] width 252 height 41
click at [192, 579] on input at bounding box center [206, 600] width 252 height 41
paste input "APM00201107196"
type input "APM00201107196"
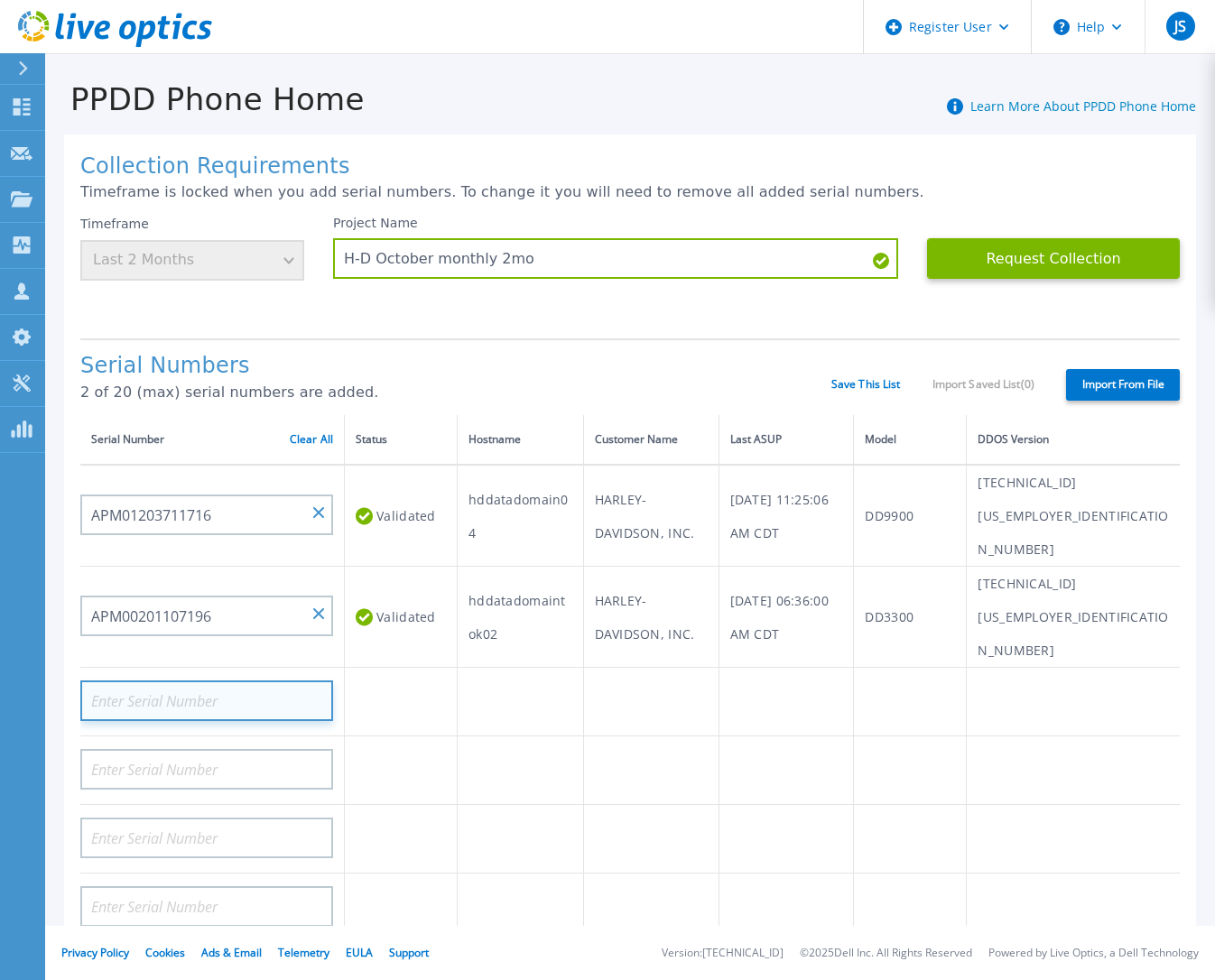
drag, startPoint x: 176, startPoint y: 638, endPoint x: 198, endPoint y: 635, distance: 22.2
click at [178, 681] on input at bounding box center [206, 701] width 252 height 41
click at [217, 681] on input at bounding box center [206, 701] width 252 height 41
paste input "APM00201203888"
type input "APM00201203888"
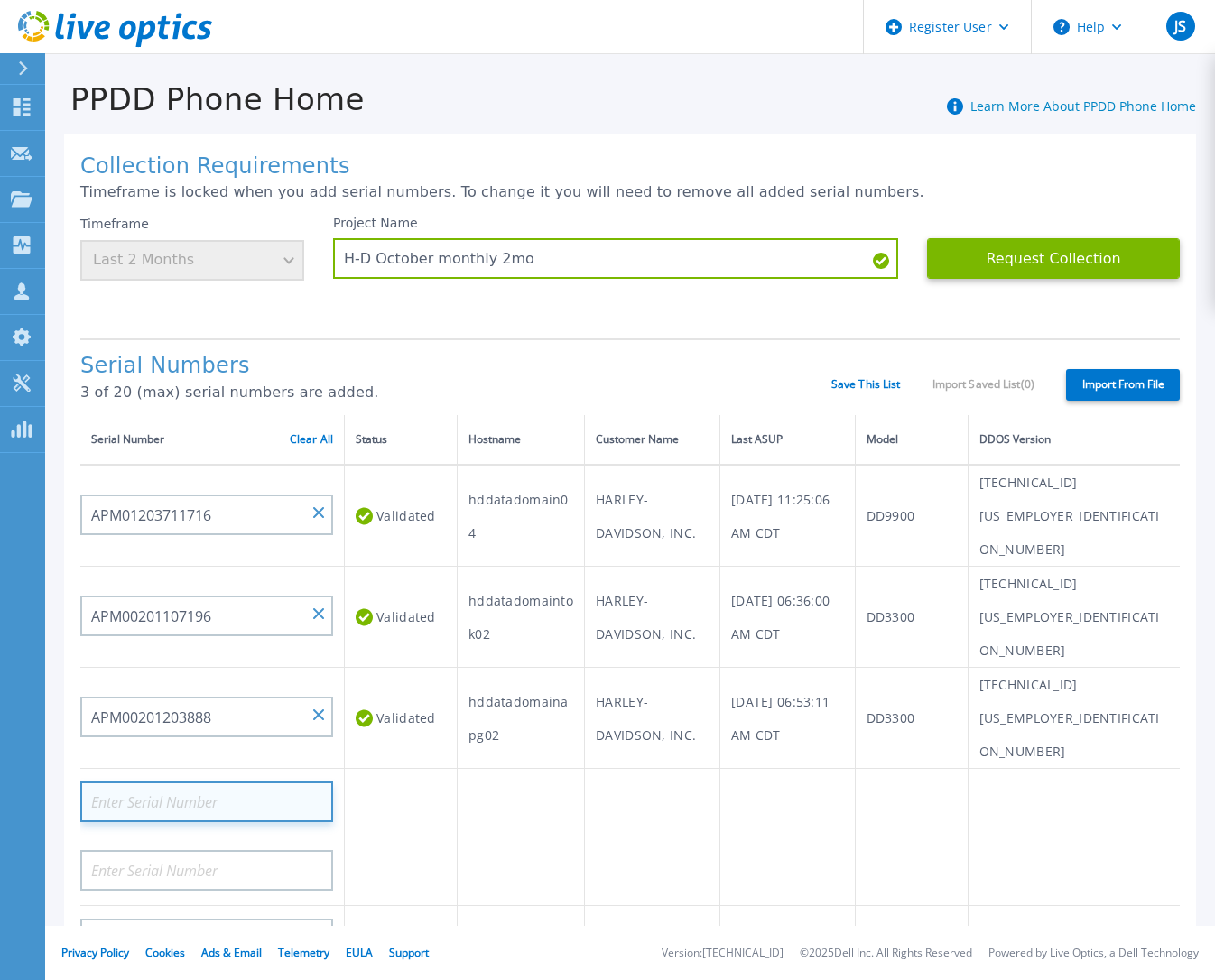
click at [252, 782] on input at bounding box center [206, 802] width 252 height 41
click at [238, 782] on input at bounding box center [206, 802] width 252 height 41
paste input "APM00201203894"
type input "APM00201203894"
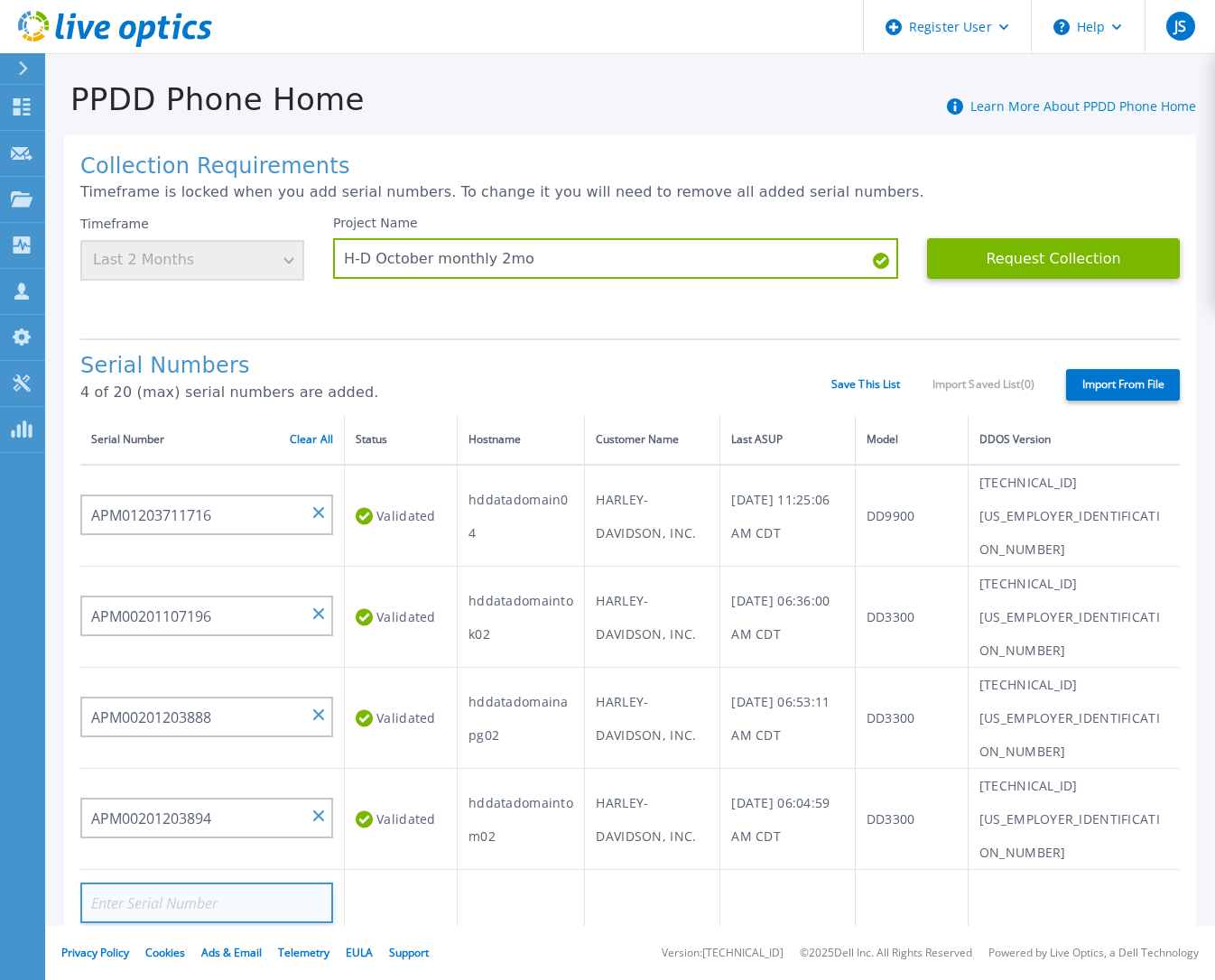
click at [231, 882] on input at bounding box center [206, 903] width 252 height 41
click at [229, 882] on input at bounding box center [206, 903] width 252 height 41
paste input "APM01203711718"
type input "APM01203711718"
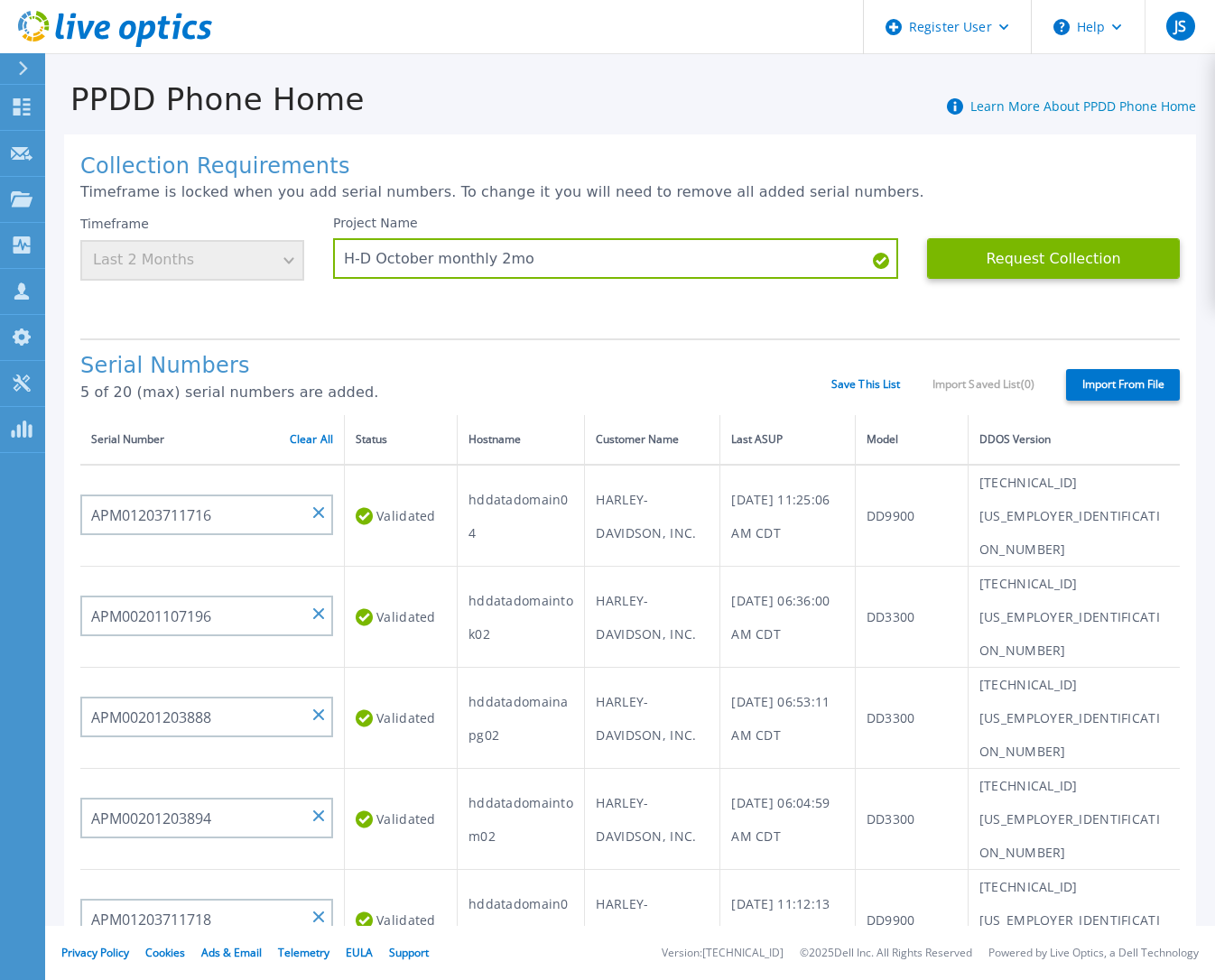
drag, startPoint x: 117, startPoint y: 840, endPoint x: 150, endPoint y: 833, distance: 33.7
paste input "DE300204902150"
type input "DE300204902150"
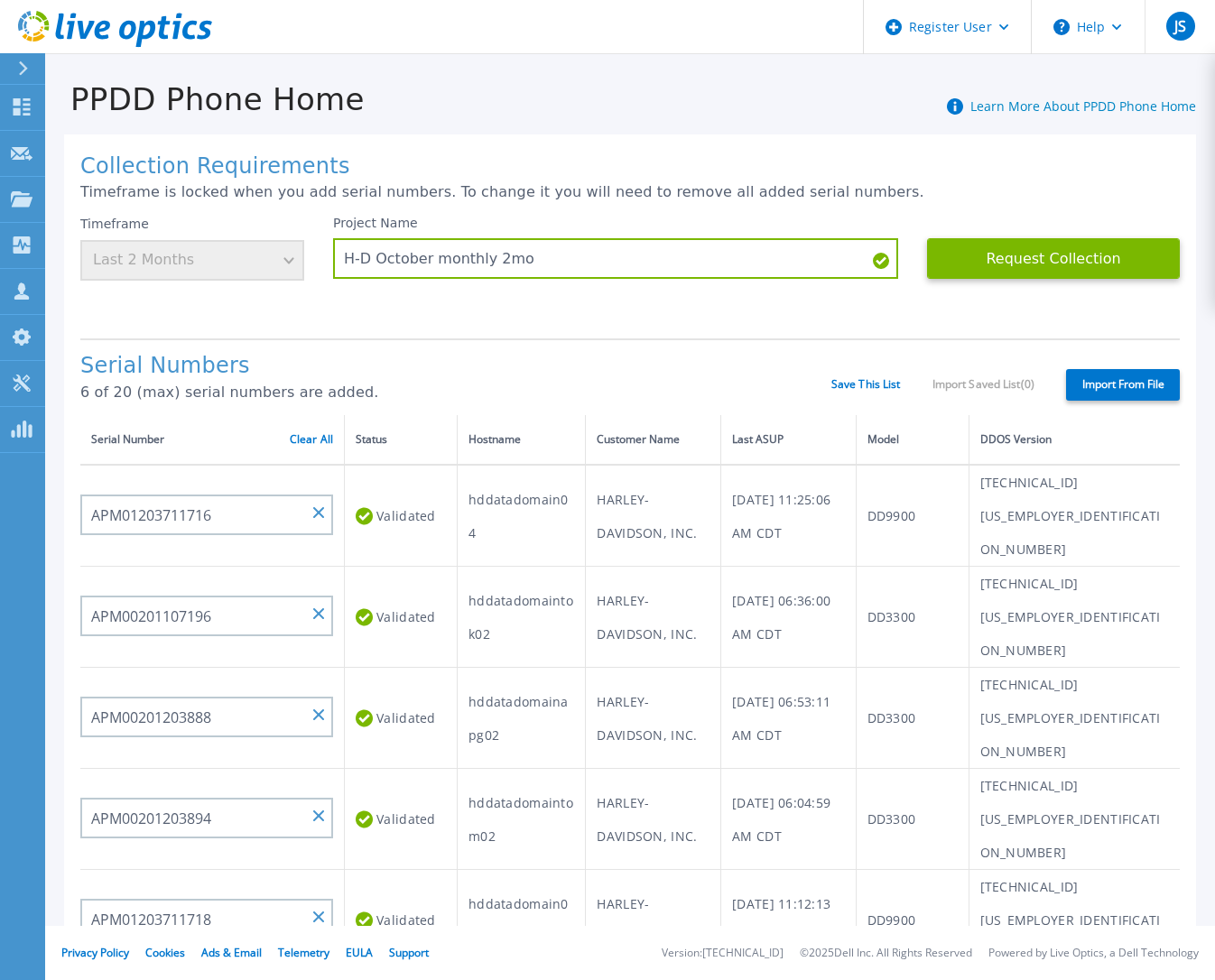
drag, startPoint x: 237, startPoint y: 898, endPoint x: 218, endPoint y: 902, distance: 19.4
paste input "DE300204902151"
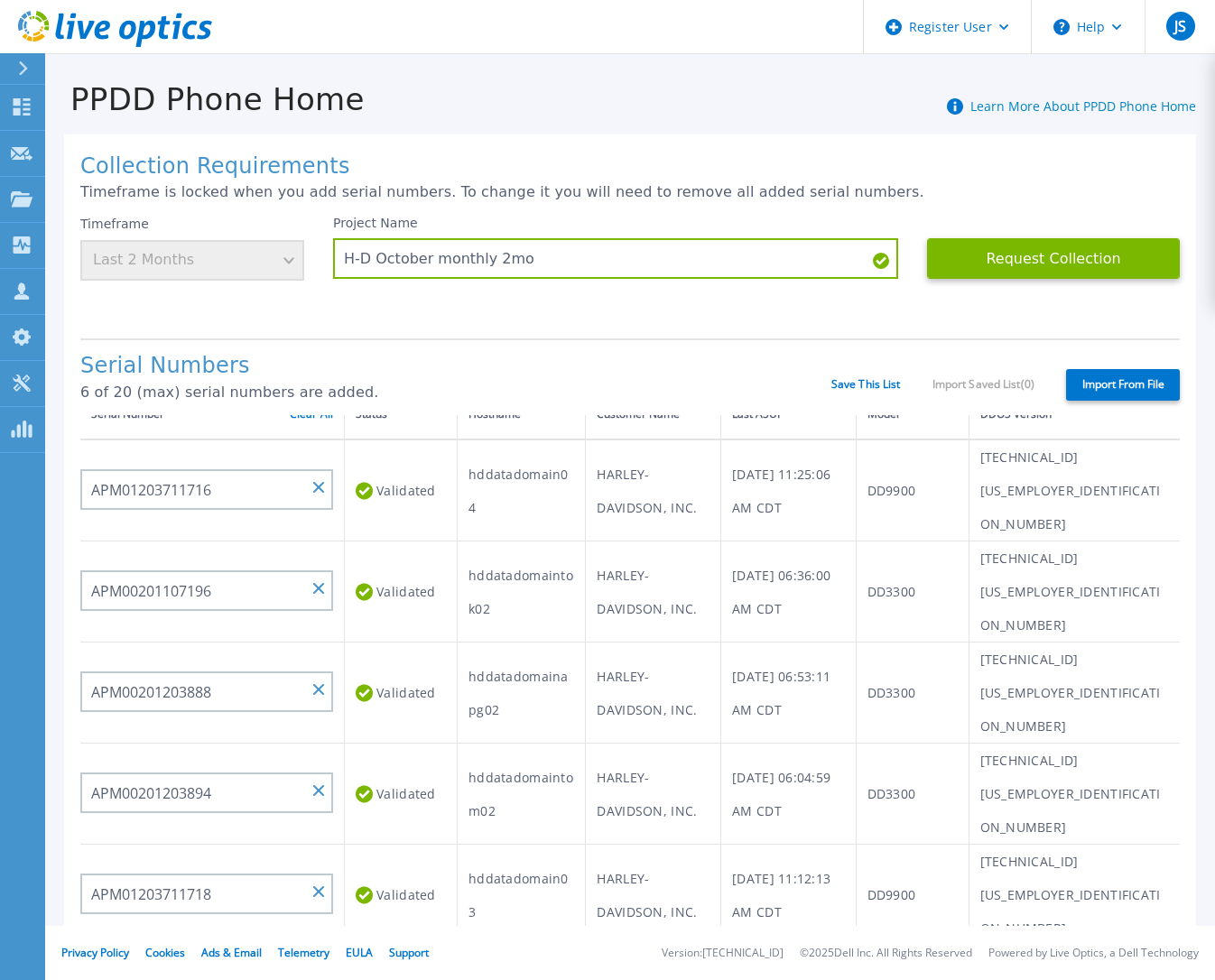
scroll to position [90, 0]
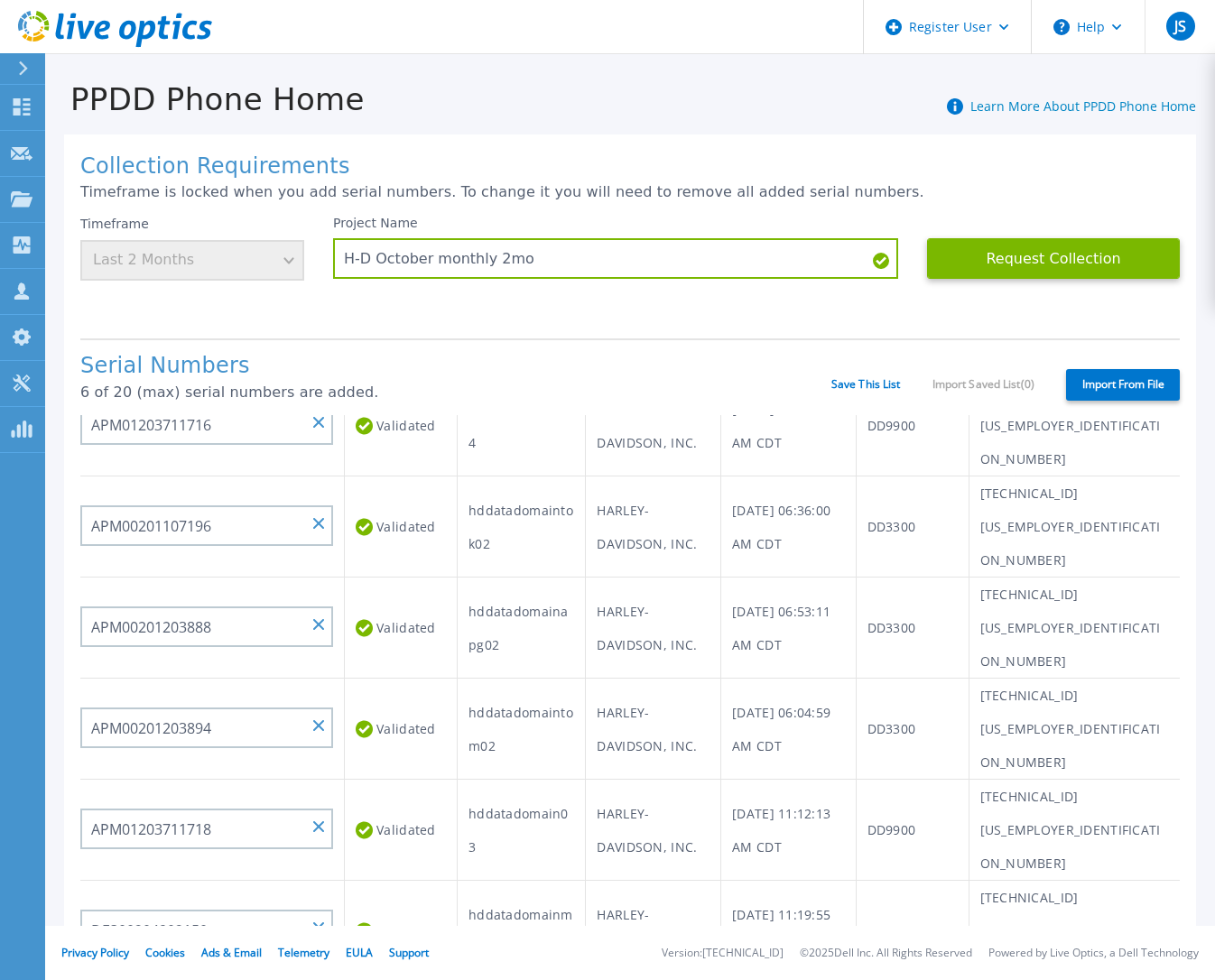
type input "DE300204902151"
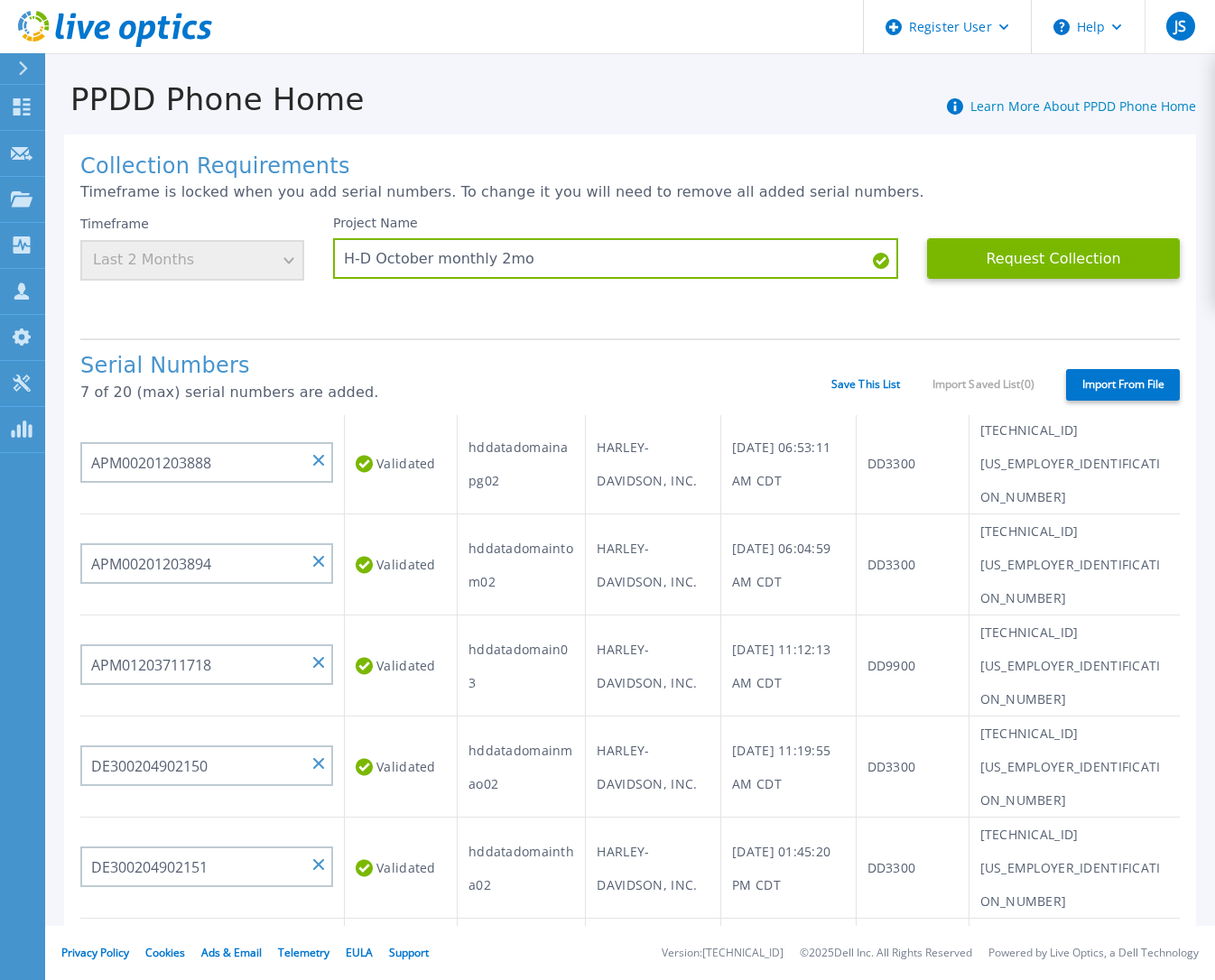
scroll to position [271, 0]
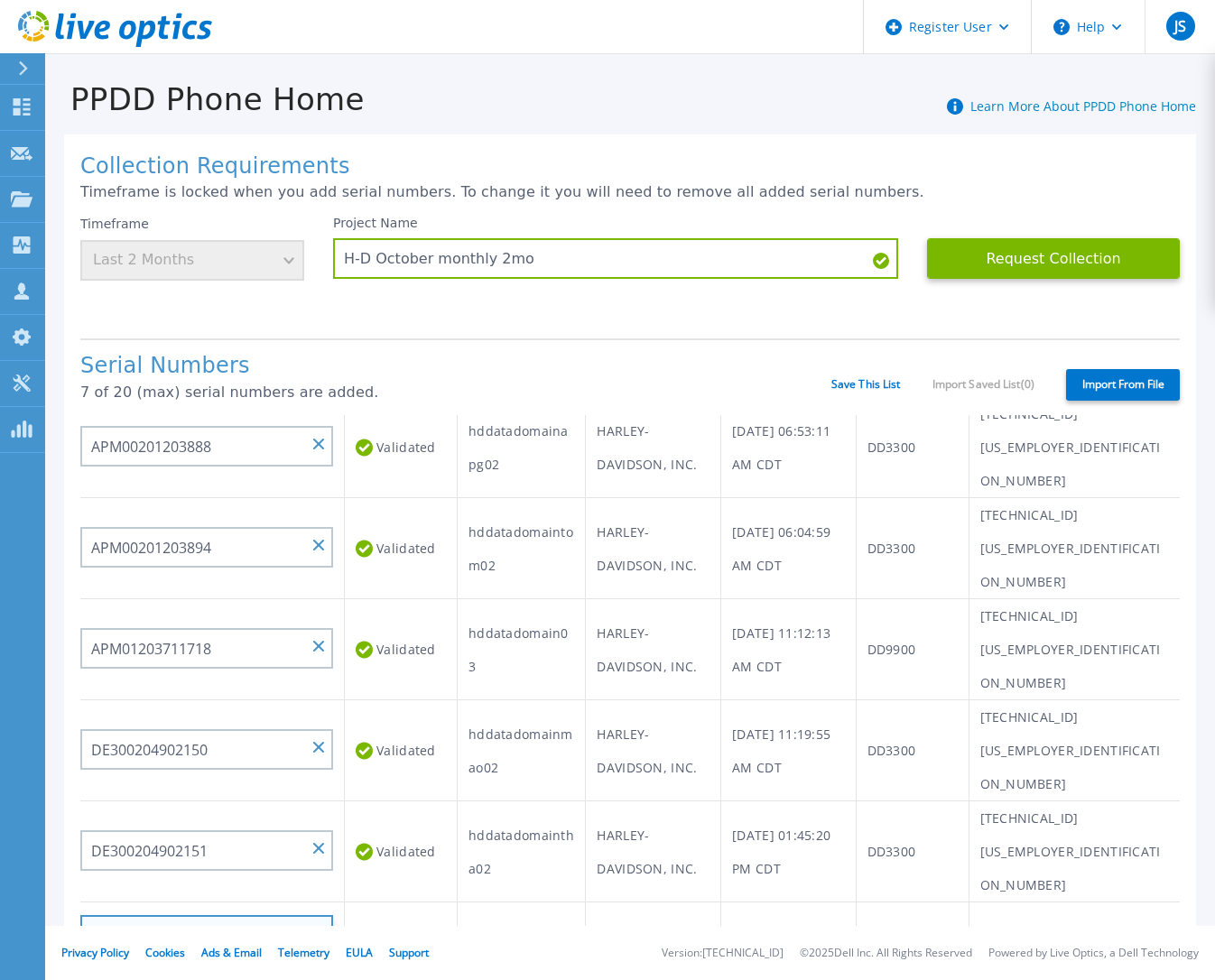
click at [189, 916] on input at bounding box center [206, 936] width 252 height 41
paste input "APM00201204126"
type input "APM00201204126"
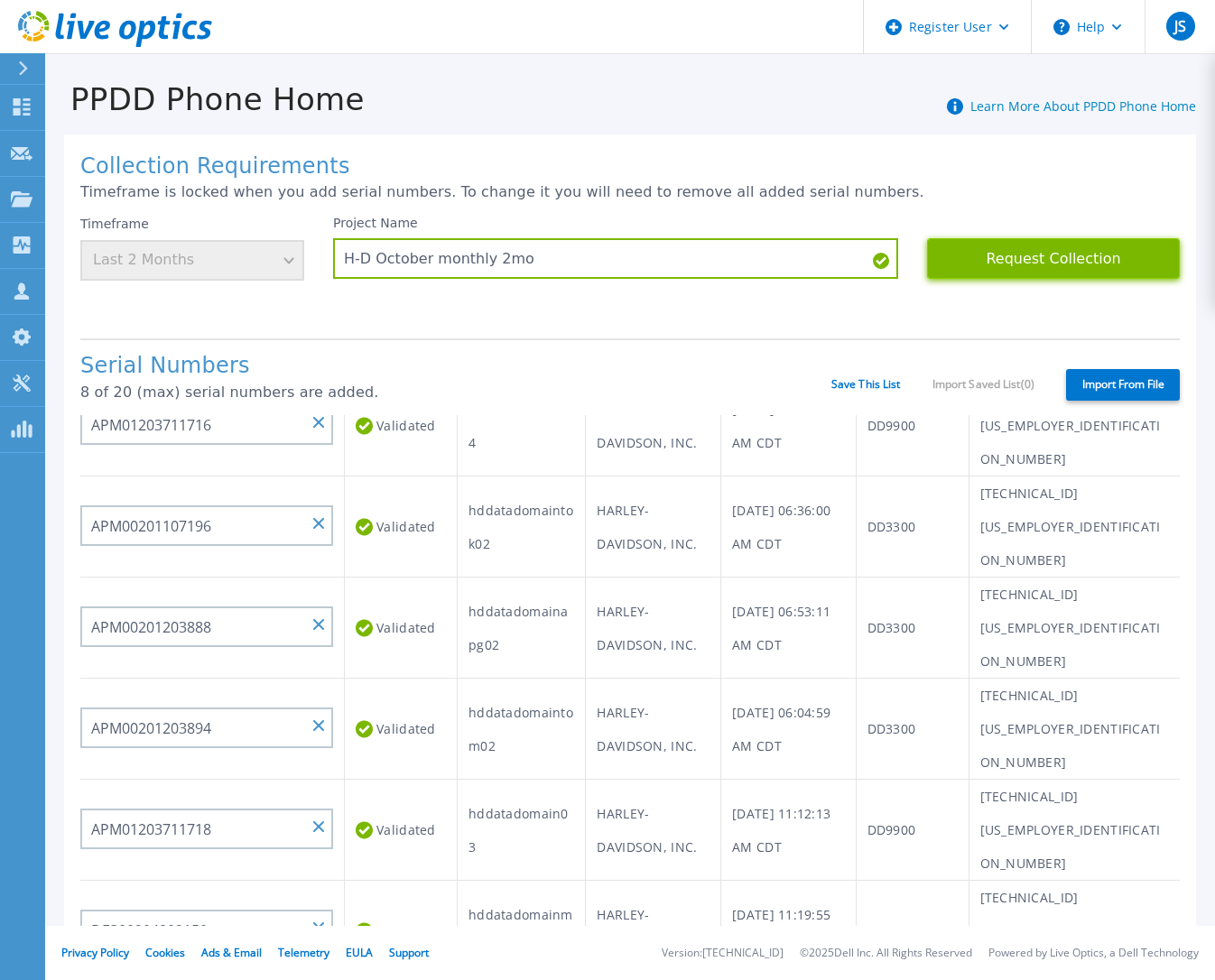
click at [1030, 255] on button "Request Collection" at bounding box center [1053, 259] width 252 height 41
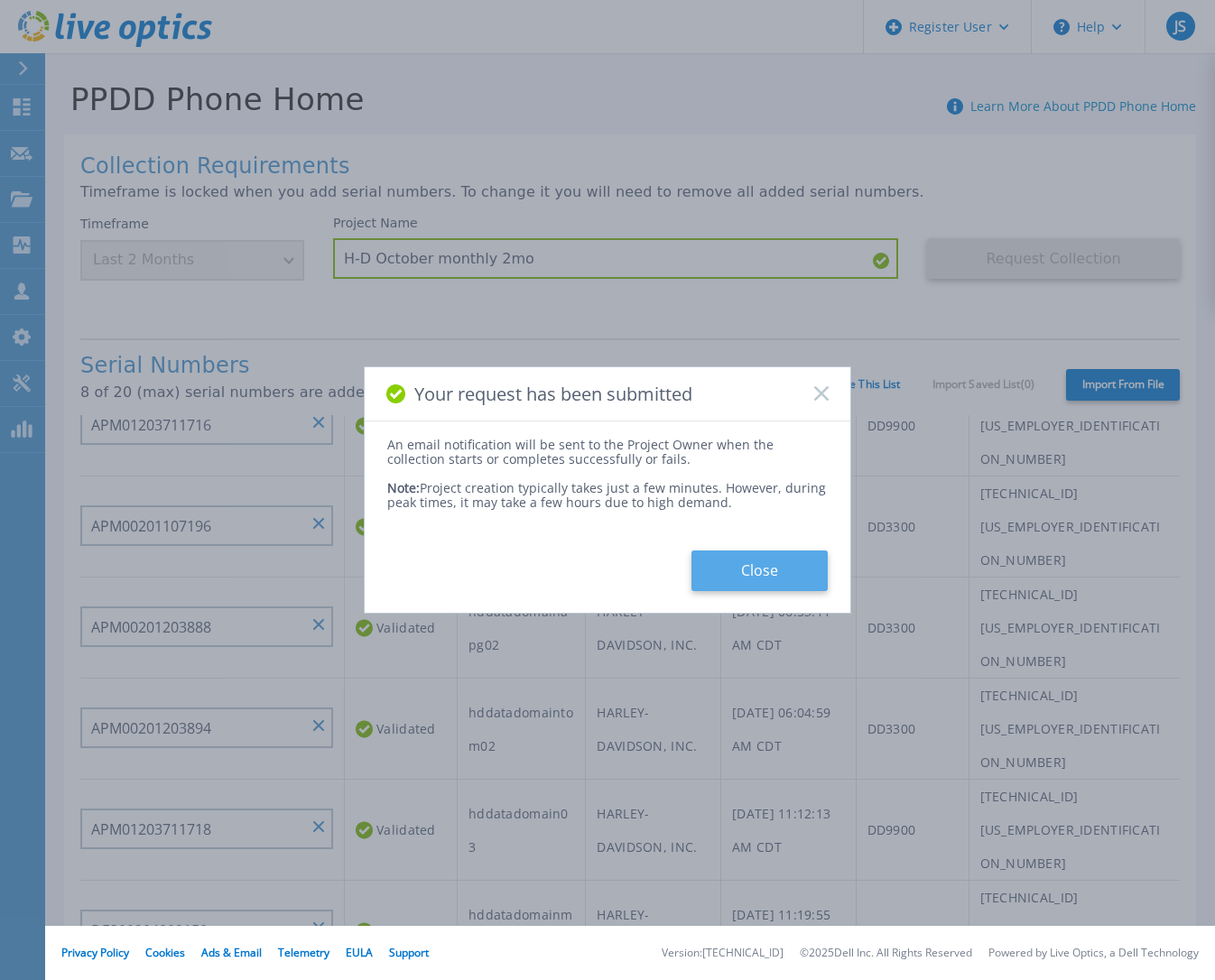
click at [758, 571] on button "Close" at bounding box center [760, 571] width 136 height 41
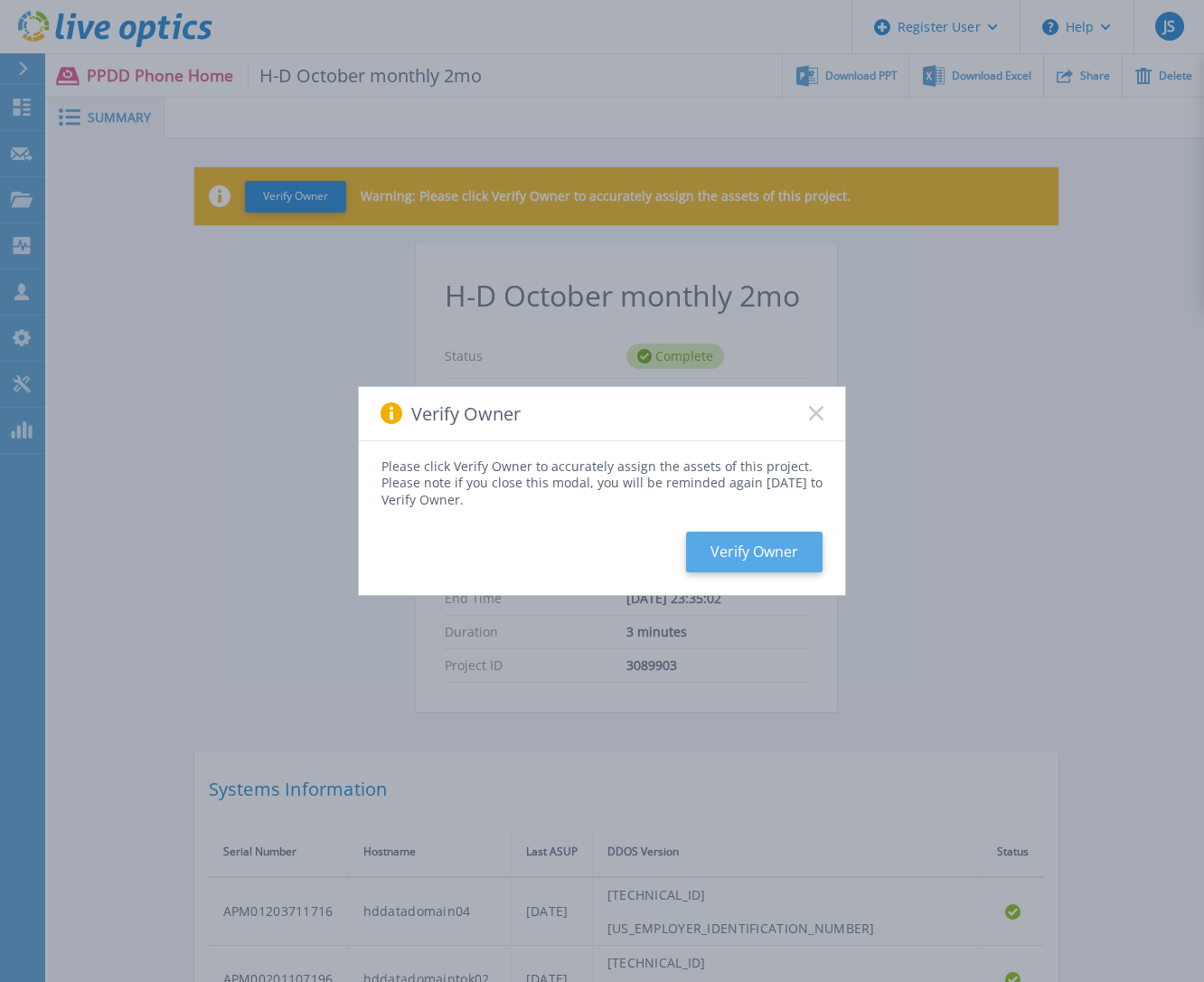
click at [770, 559] on button "Verify Owner" at bounding box center [755, 552] width 137 height 41
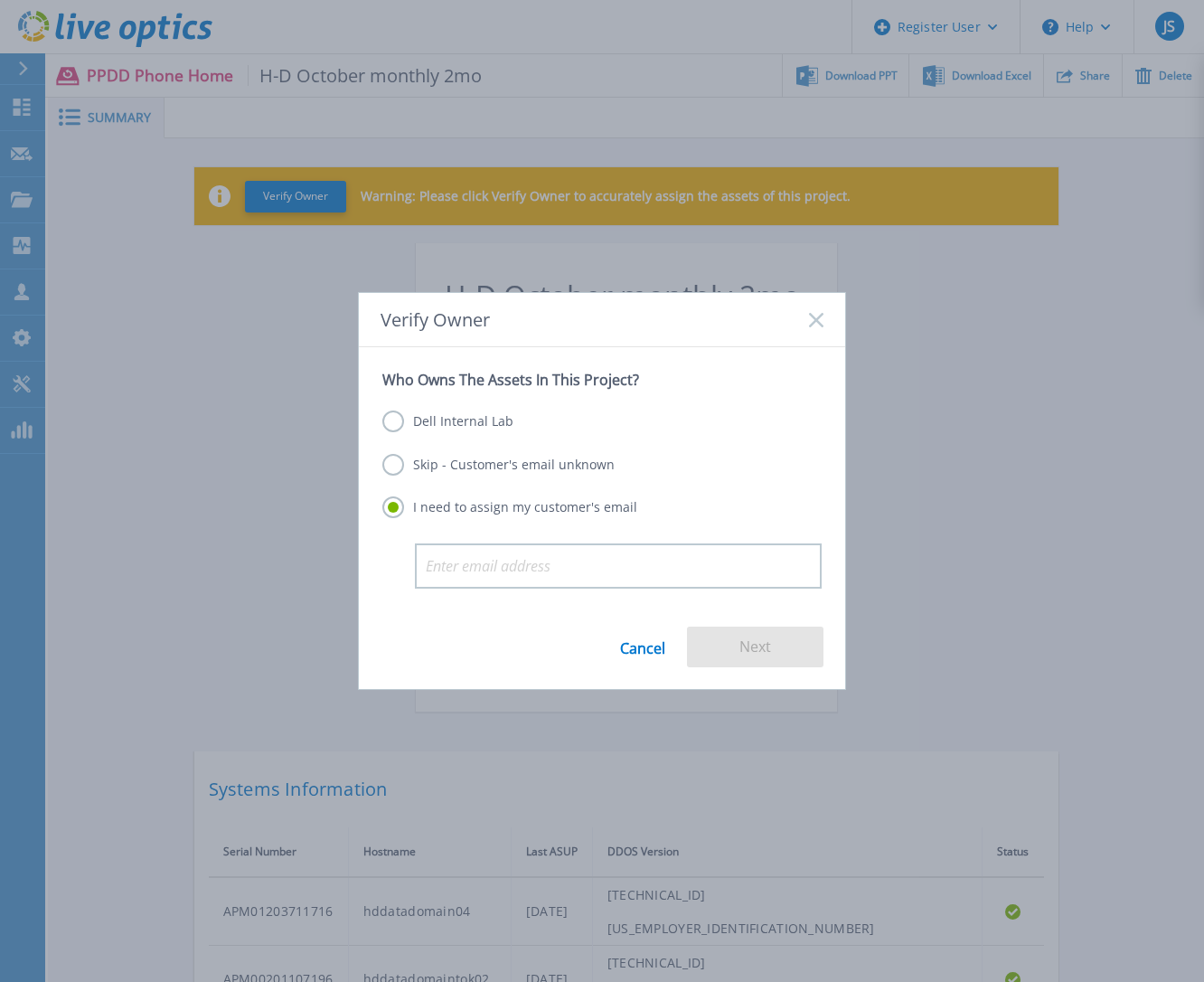
click at [438, 468] on label "Skip - Customer's email unknown" at bounding box center [498, 465] width 232 height 22
click at [0, 0] on input "Skip - Customer's email unknown" at bounding box center [0, 0] width 0 height 0
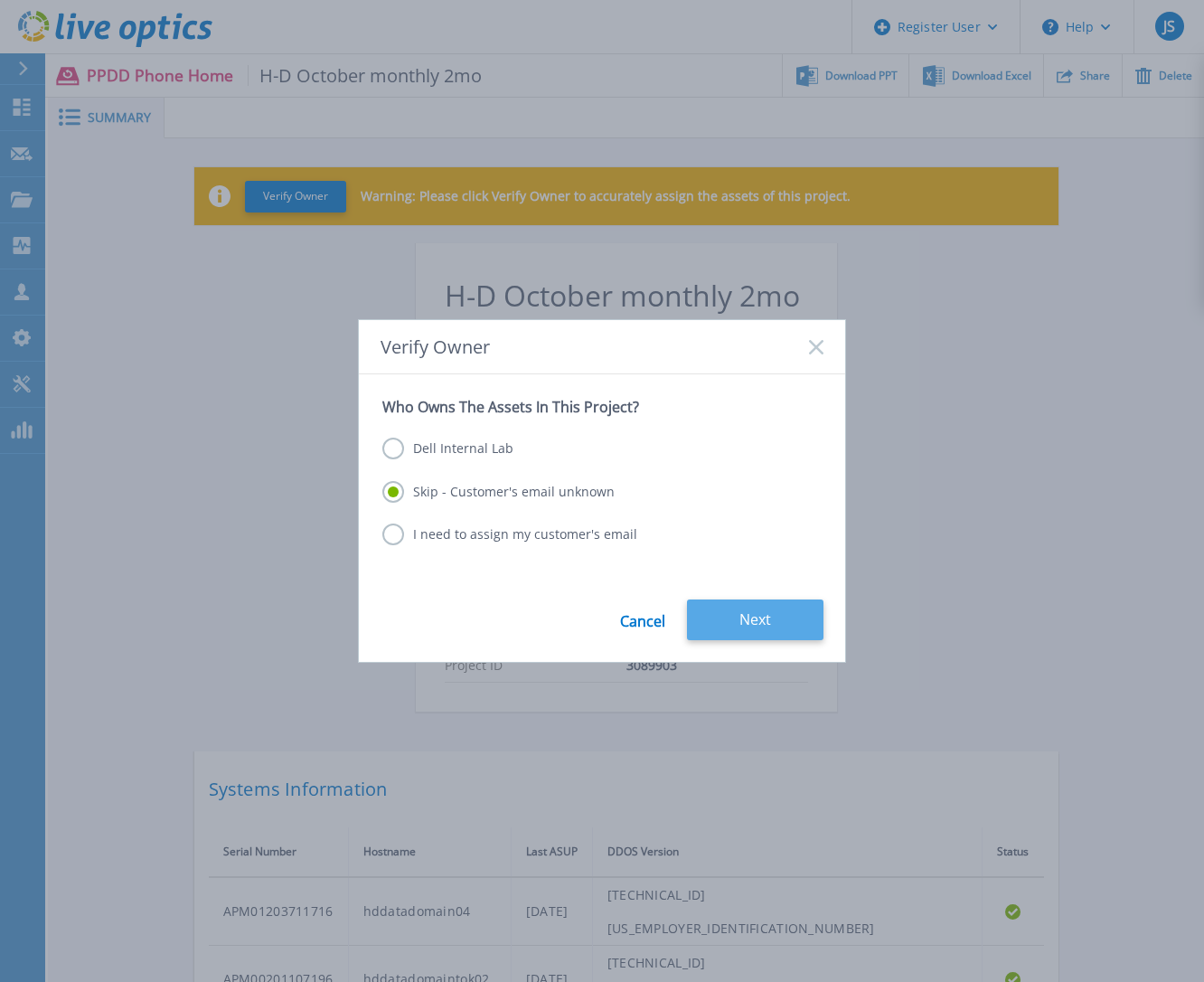
click at [729, 621] on button "Next" at bounding box center [756, 620] width 137 height 41
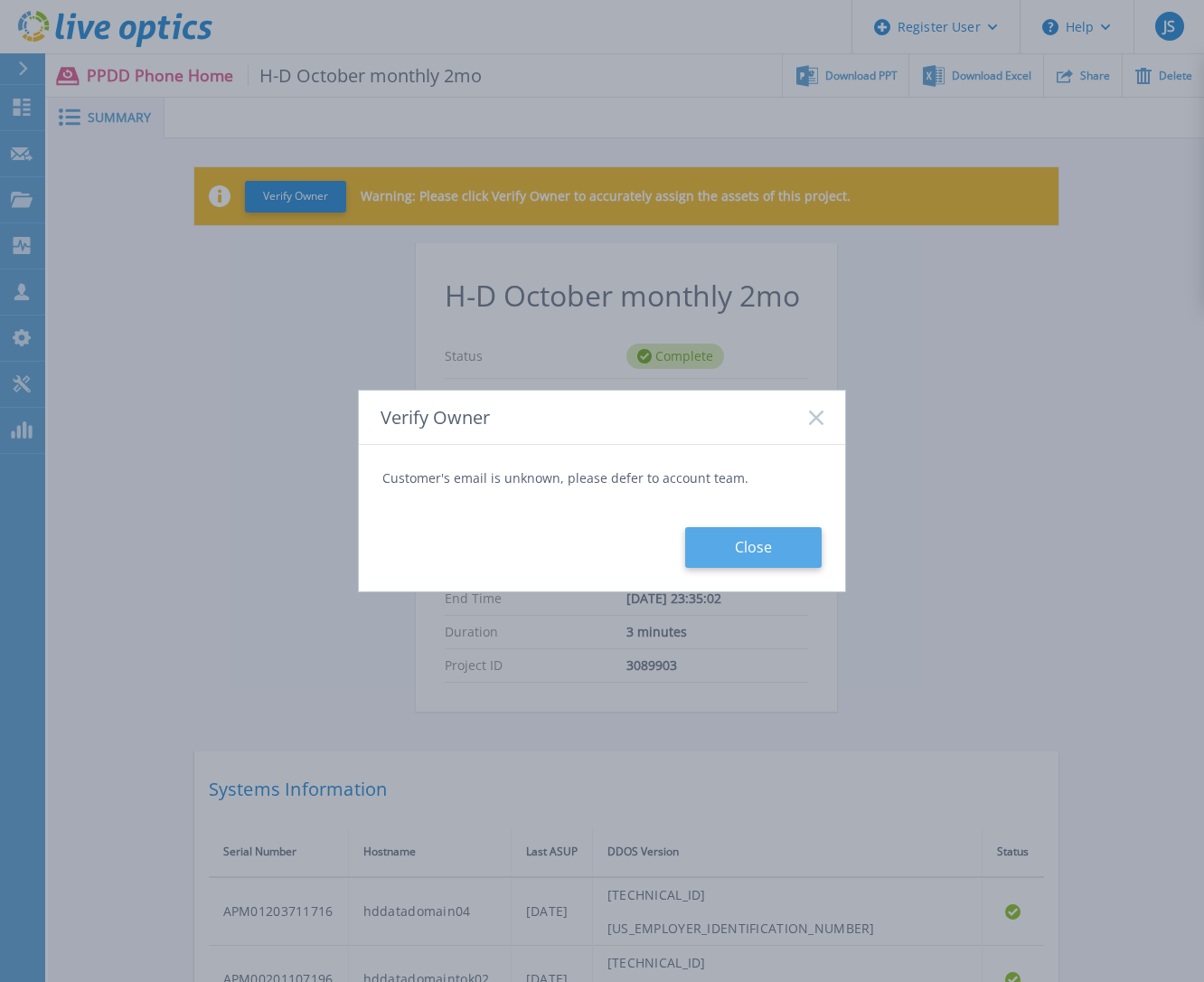
click at [786, 546] on button "Close" at bounding box center [754, 547] width 137 height 41
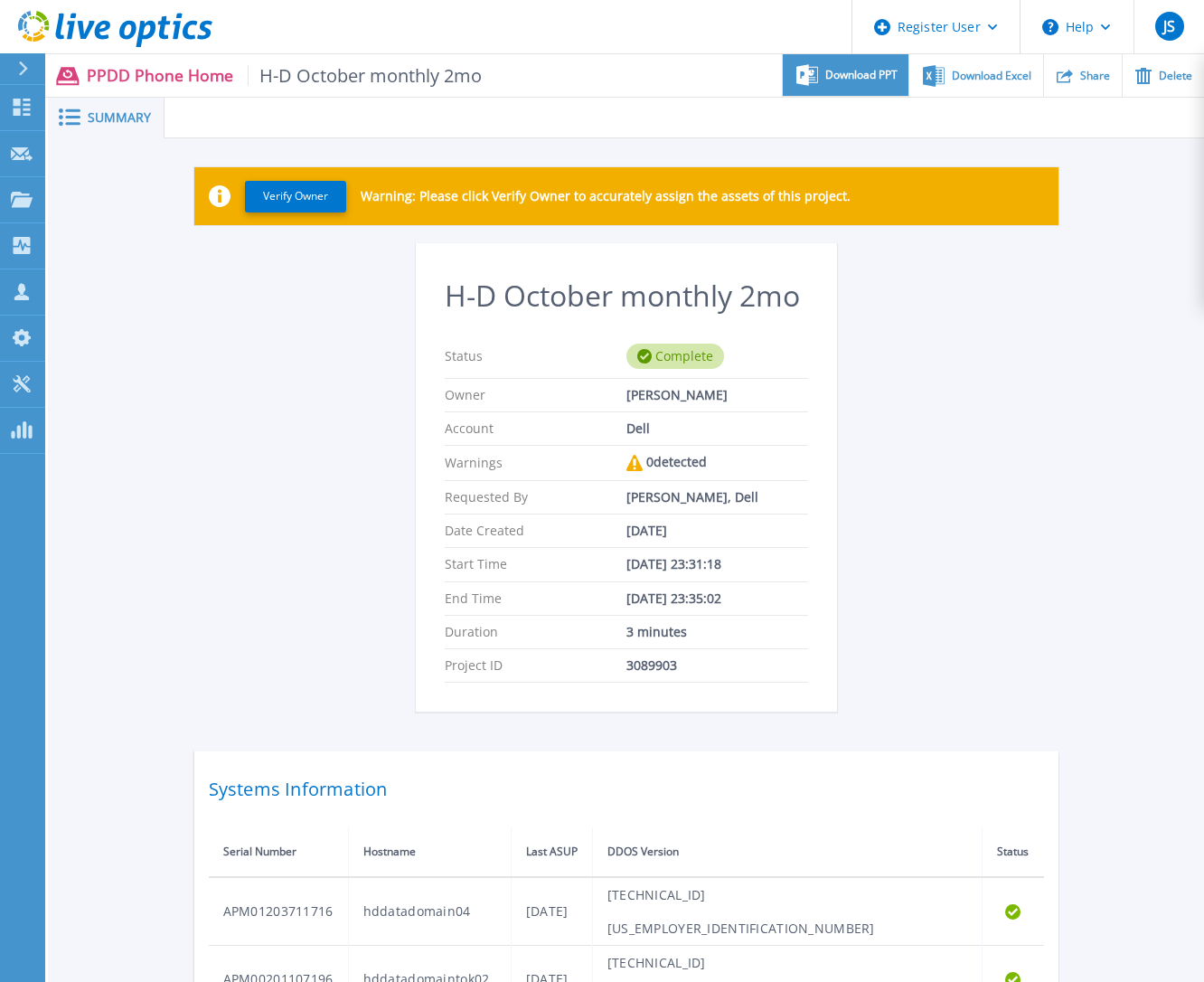
click at [866, 80] on span "Download PPT" at bounding box center [862, 75] width 72 height 11
